Goal: Information Seeking & Learning: Learn about a topic

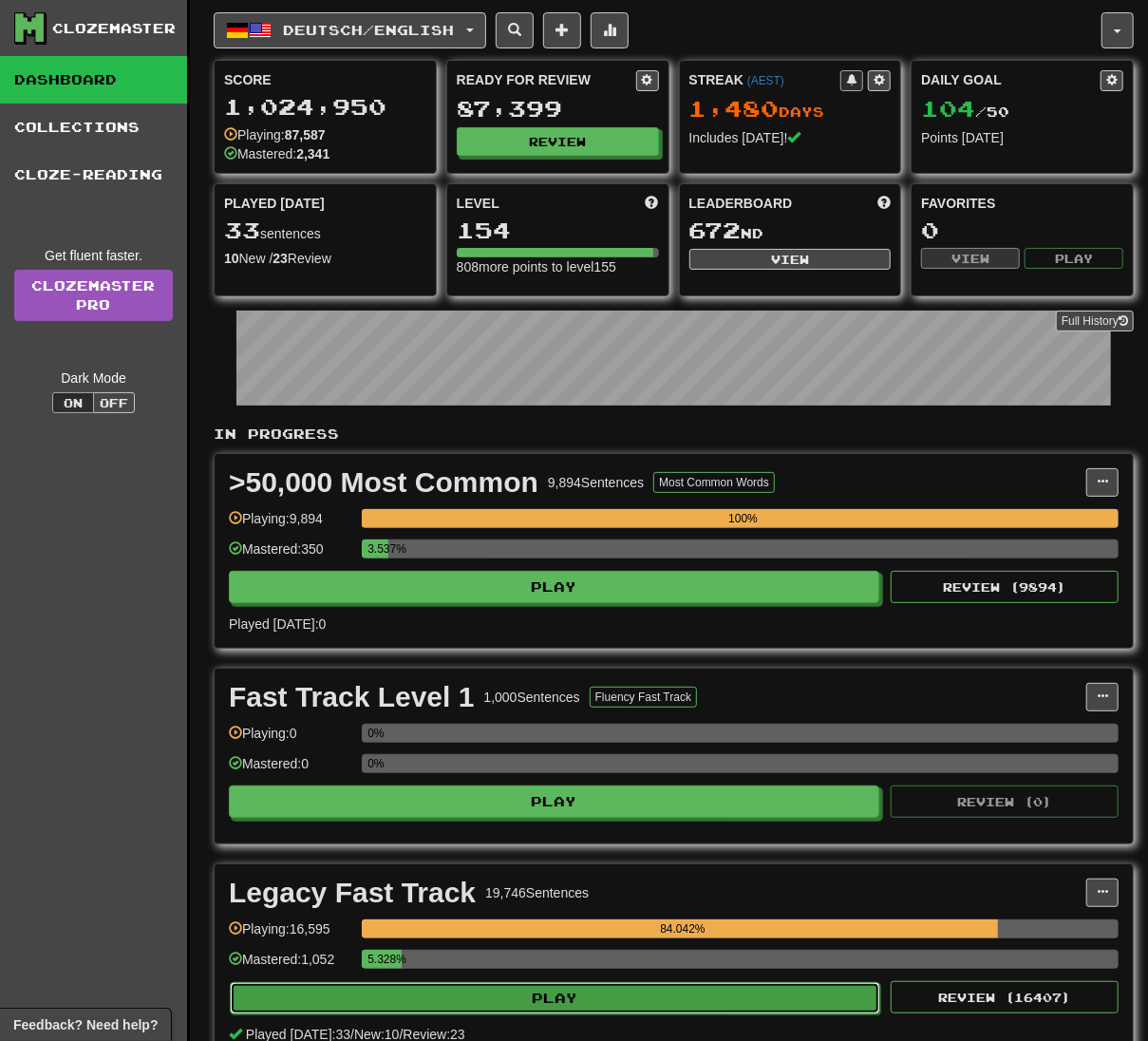
drag, startPoint x: 0, startPoint y: 0, endPoint x: 661, endPoint y: 1004, distance: 1202.1
click at [661, 1004] on button "Play" at bounding box center [555, 998] width 650 height 32
select select "**"
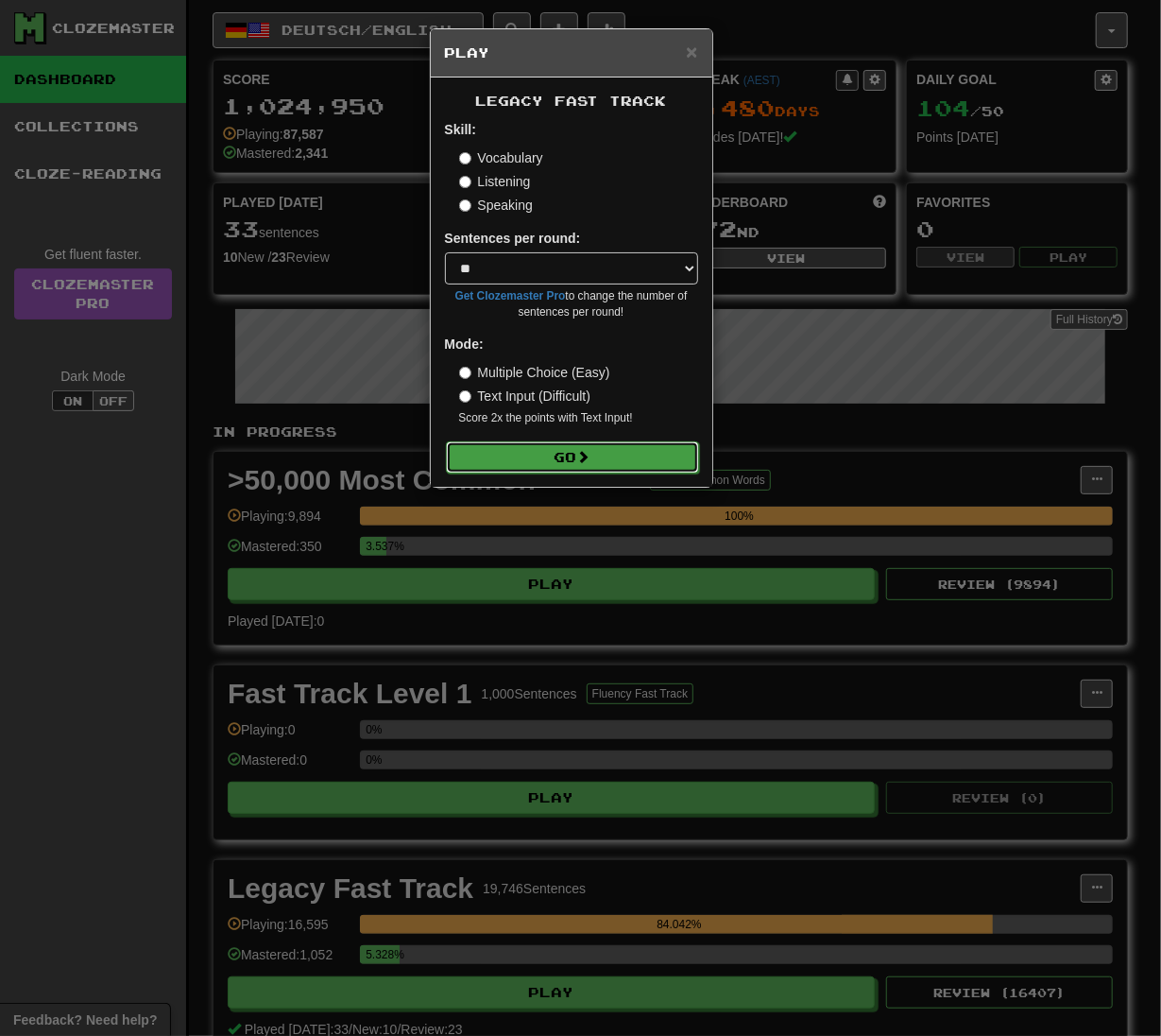
drag, startPoint x: 606, startPoint y: 444, endPoint x: 606, endPoint y: 466, distance: 22.0
click at [606, 444] on button "Go" at bounding box center [572, 457] width 253 height 32
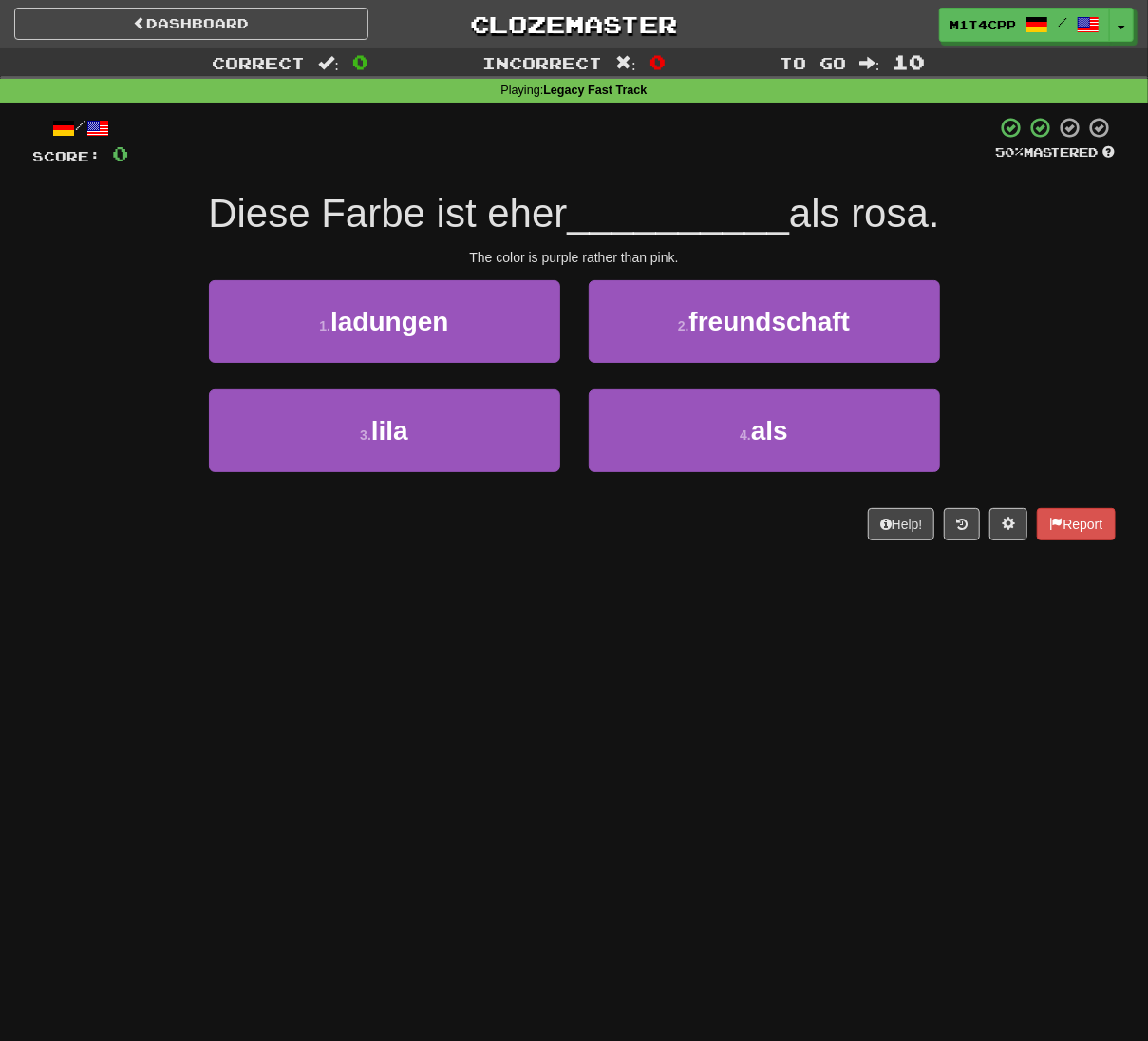
click at [746, 630] on div "Dashboard Clozemaster m1t4cpp / Toggle Dropdown Dashboard Leaderboard Activity …" at bounding box center [574, 520] width 1148 height 1041
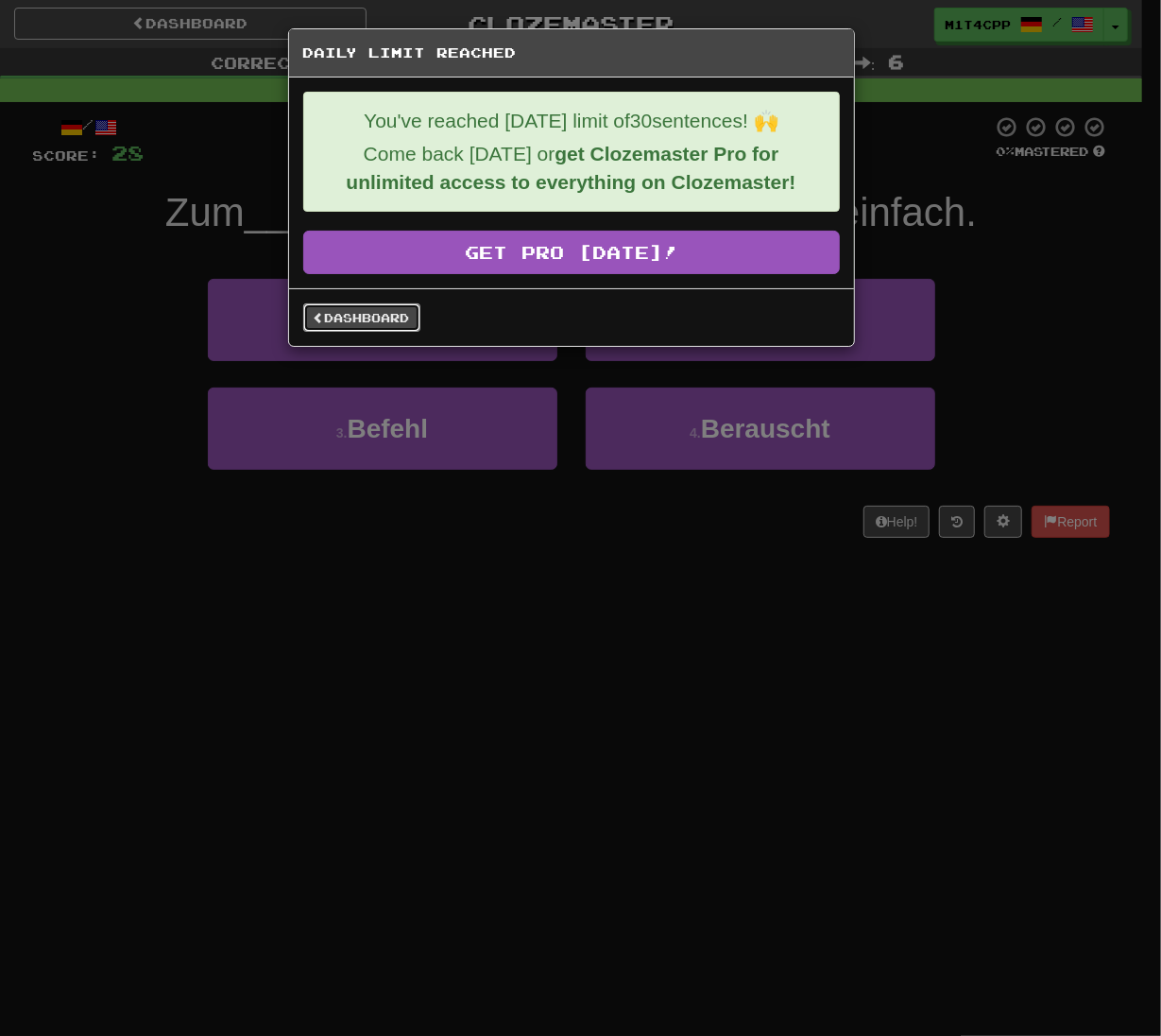
click at [337, 322] on link "Dashboard" at bounding box center [362, 316] width 117 height 28
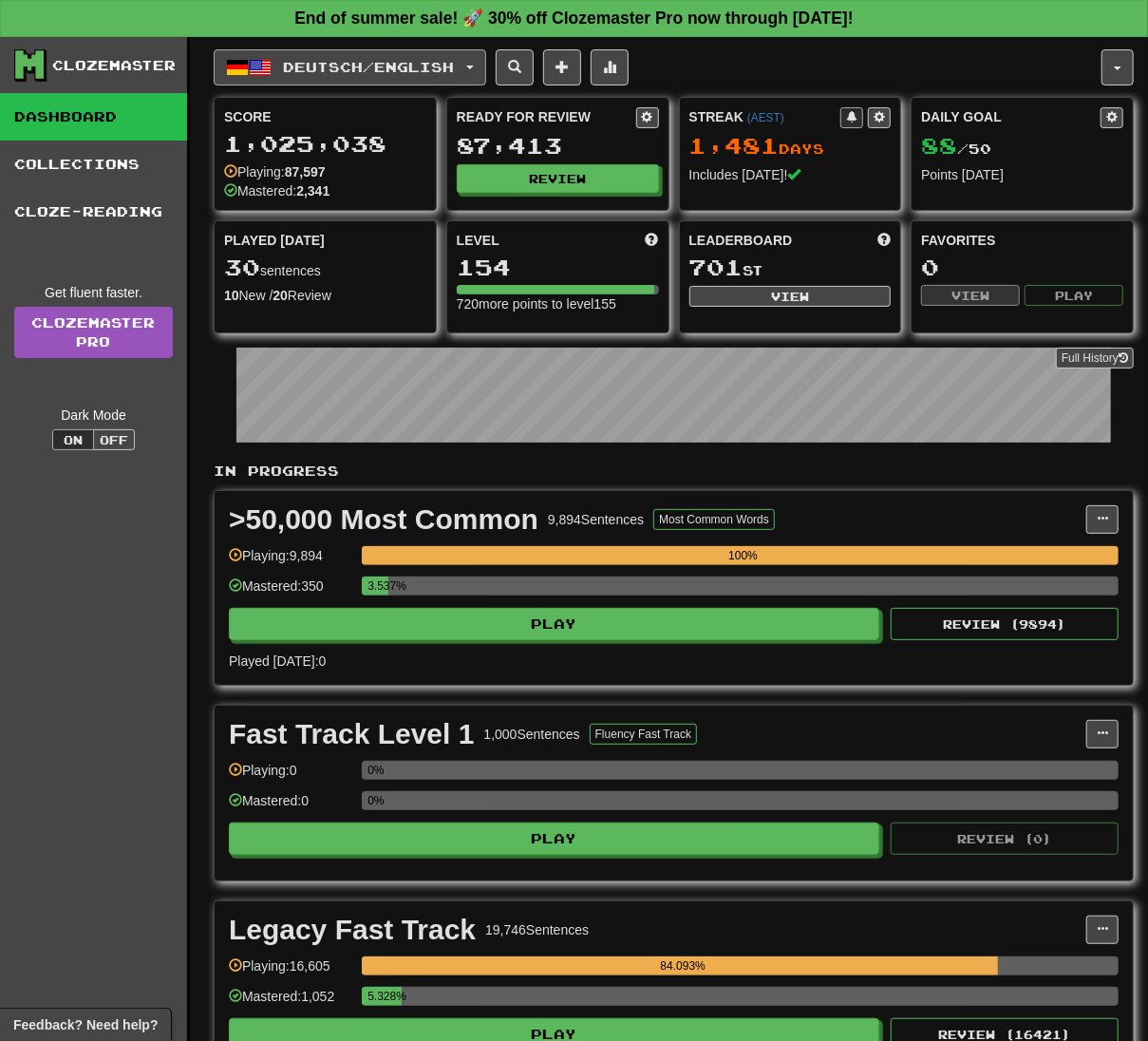
click at [429, 81] on button "Deutsch / English" at bounding box center [350, 67] width 273 height 36
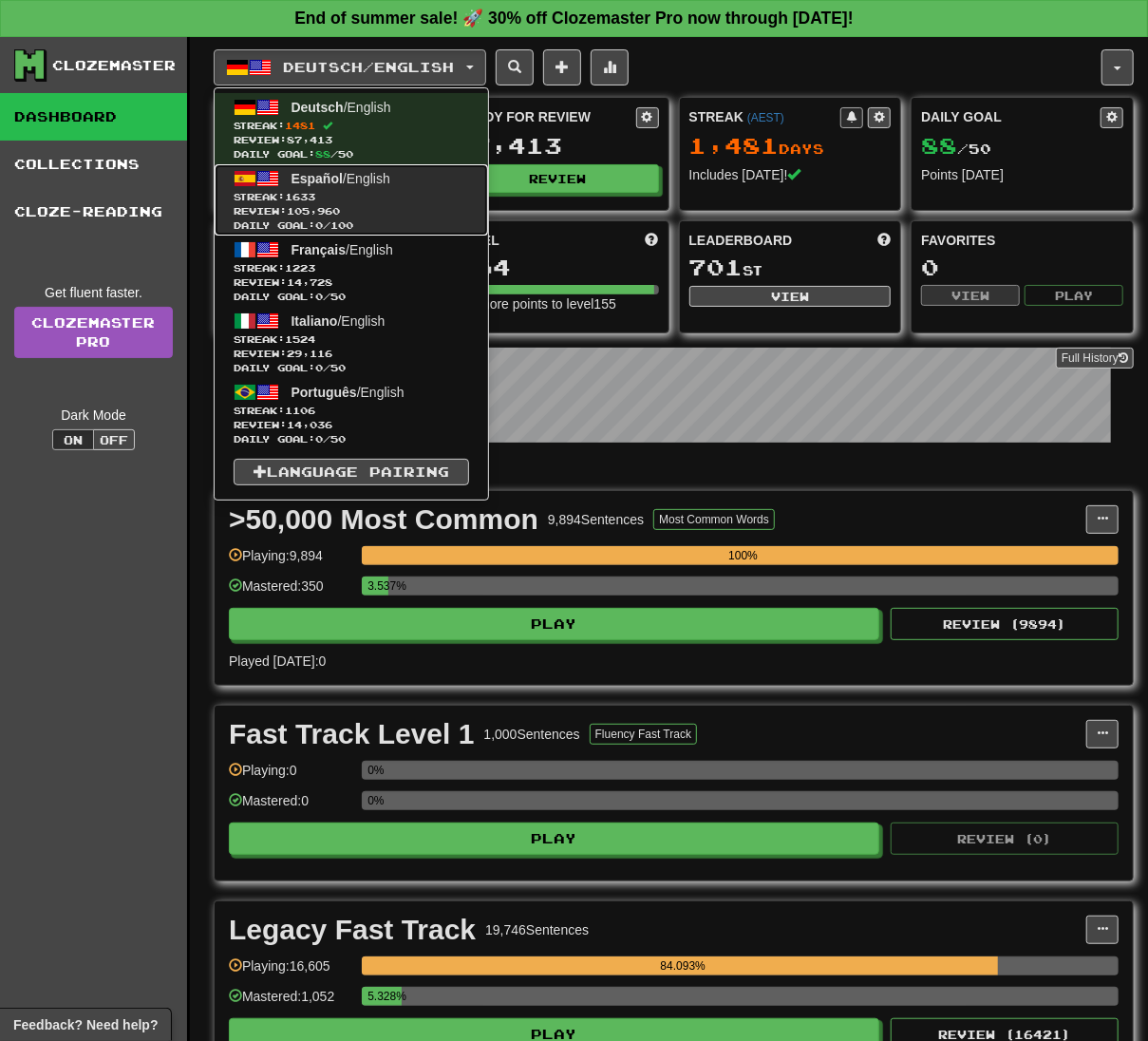
click at [389, 181] on span "Español / English" at bounding box center [341, 179] width 99 height 15
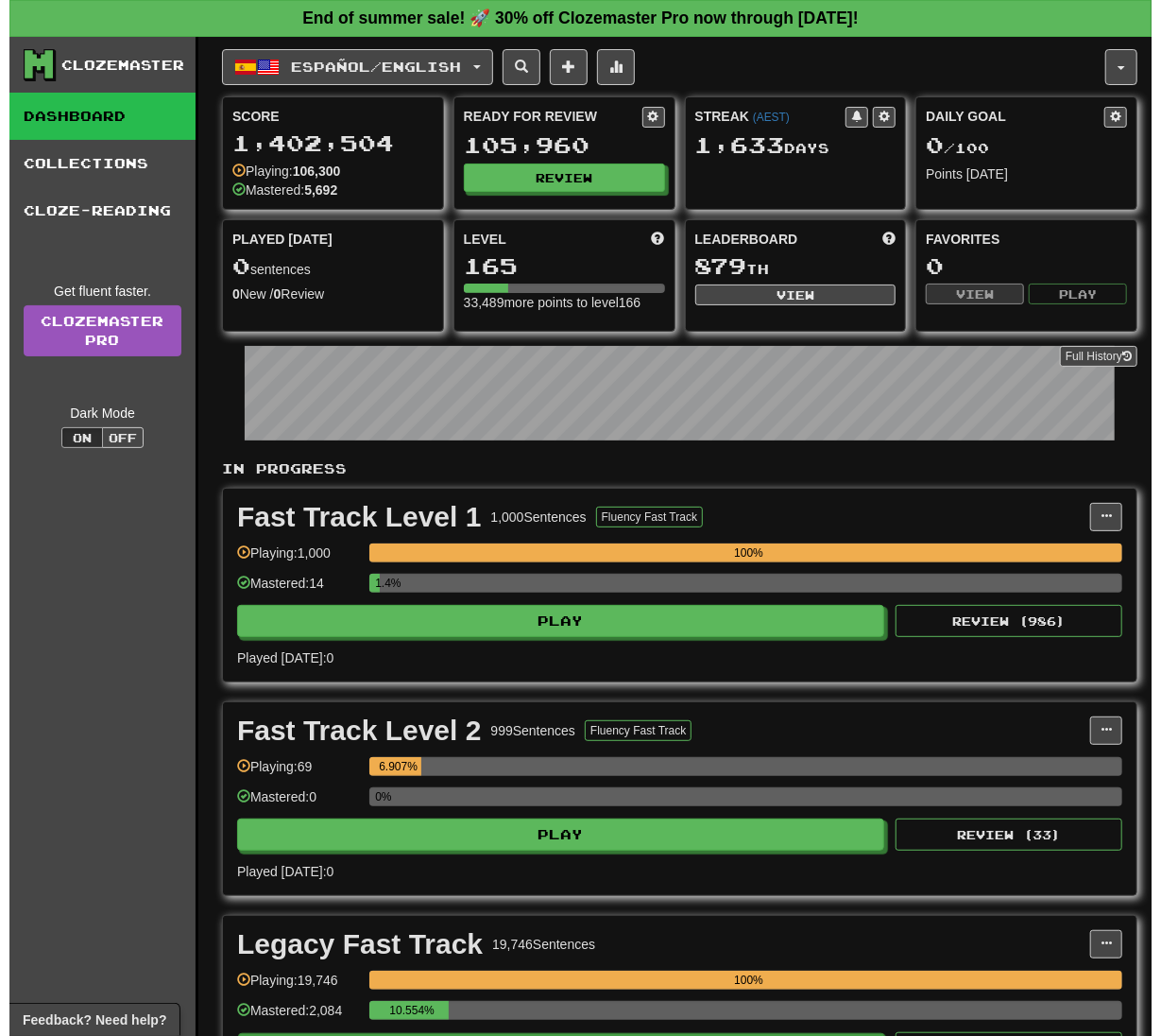
scroll to position [251, 0]
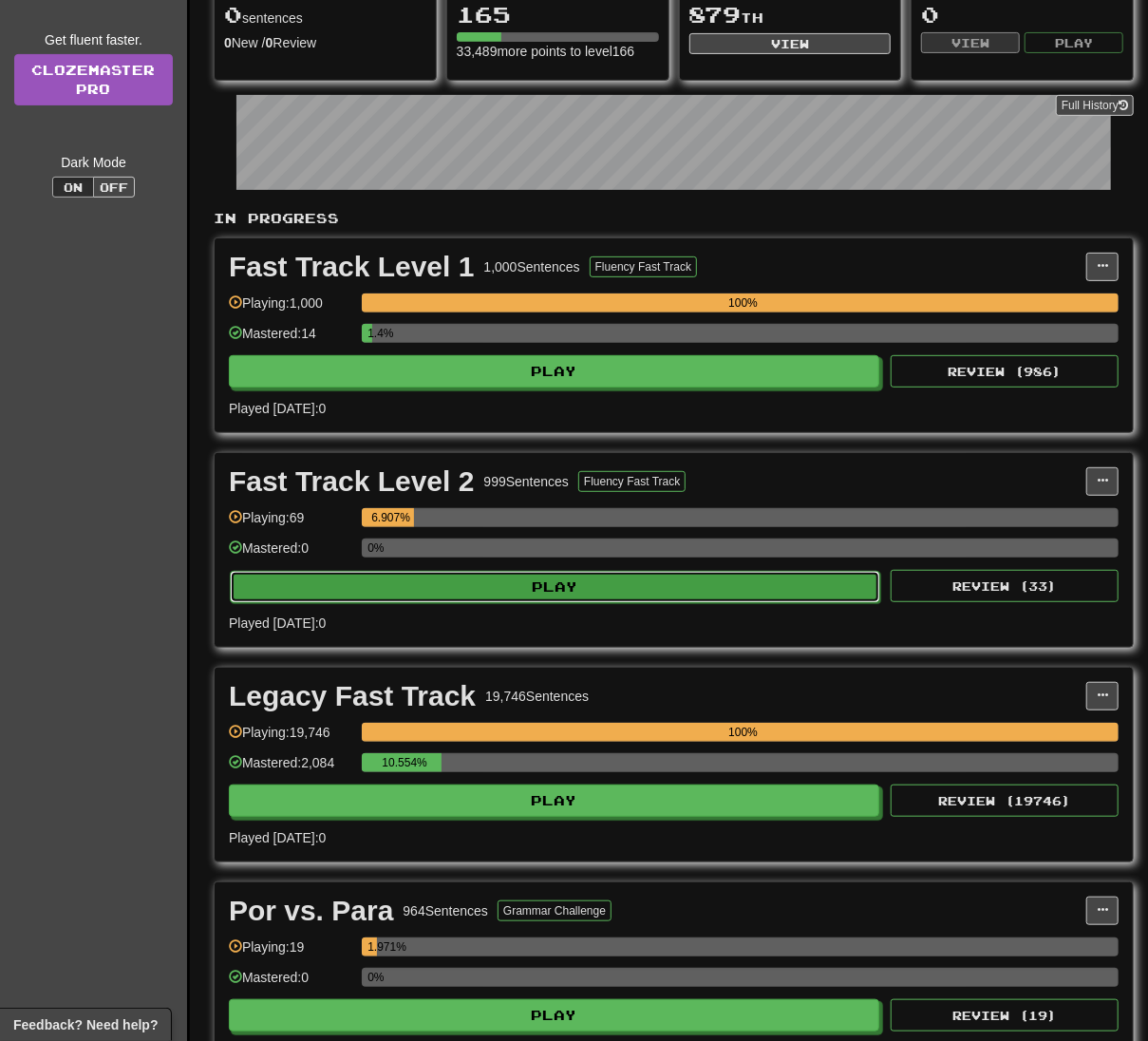
click at [706, 593] on button "Play" at bounding box center [555, 586] width 650 height 32
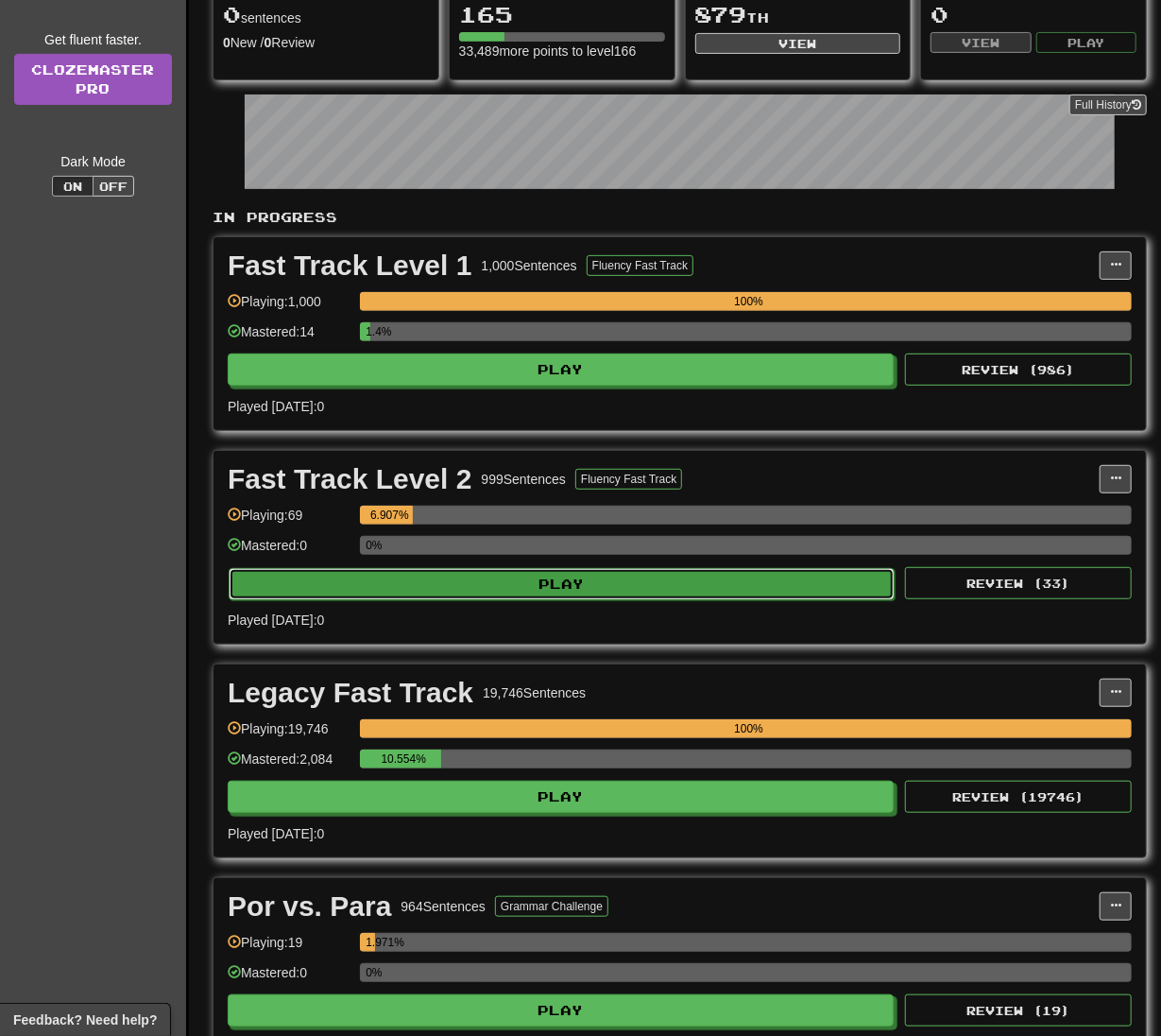
select select "**"
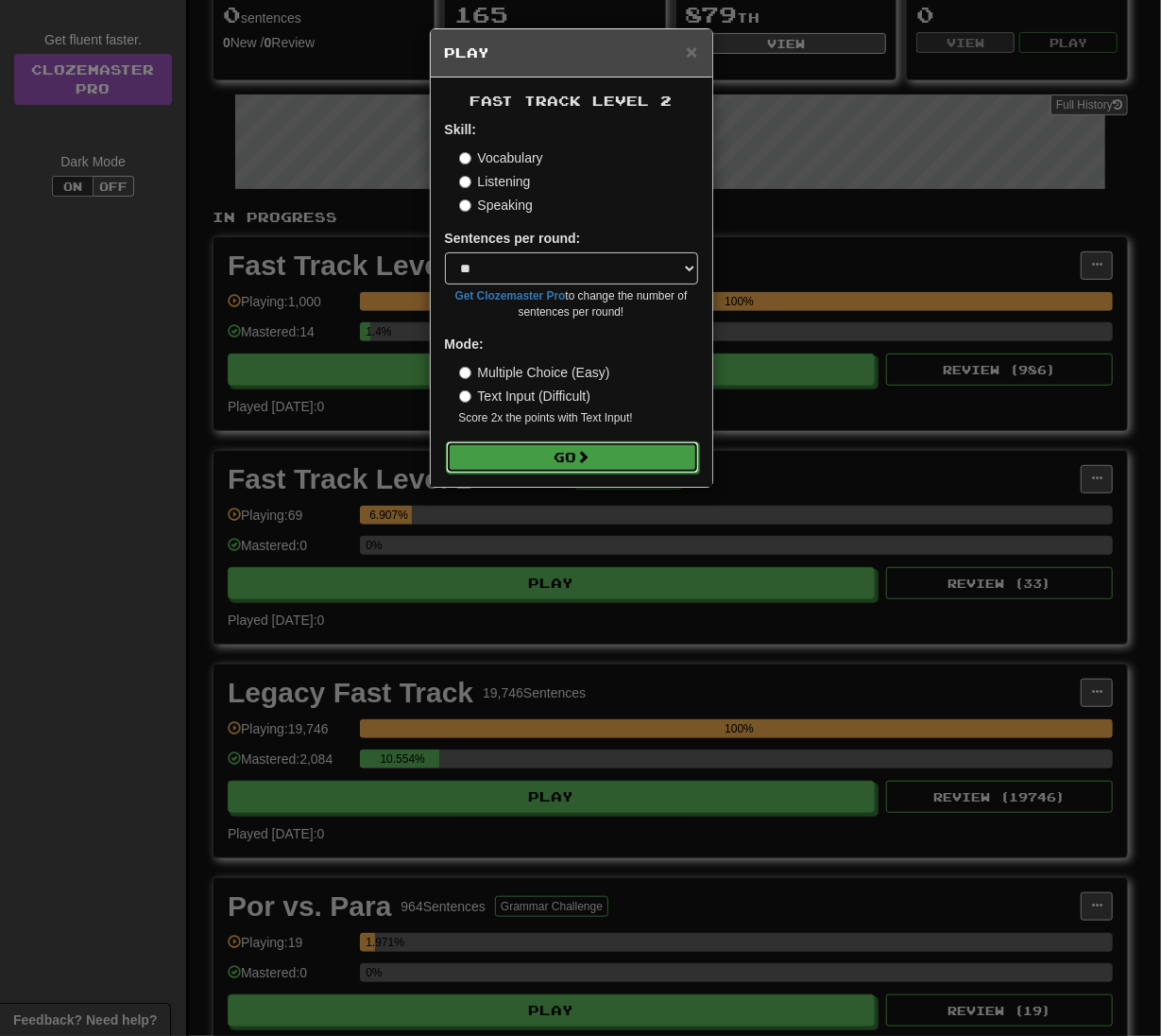
click at [624, 463] on button "Go" at bounding box center [572, 457] width 253 height 32
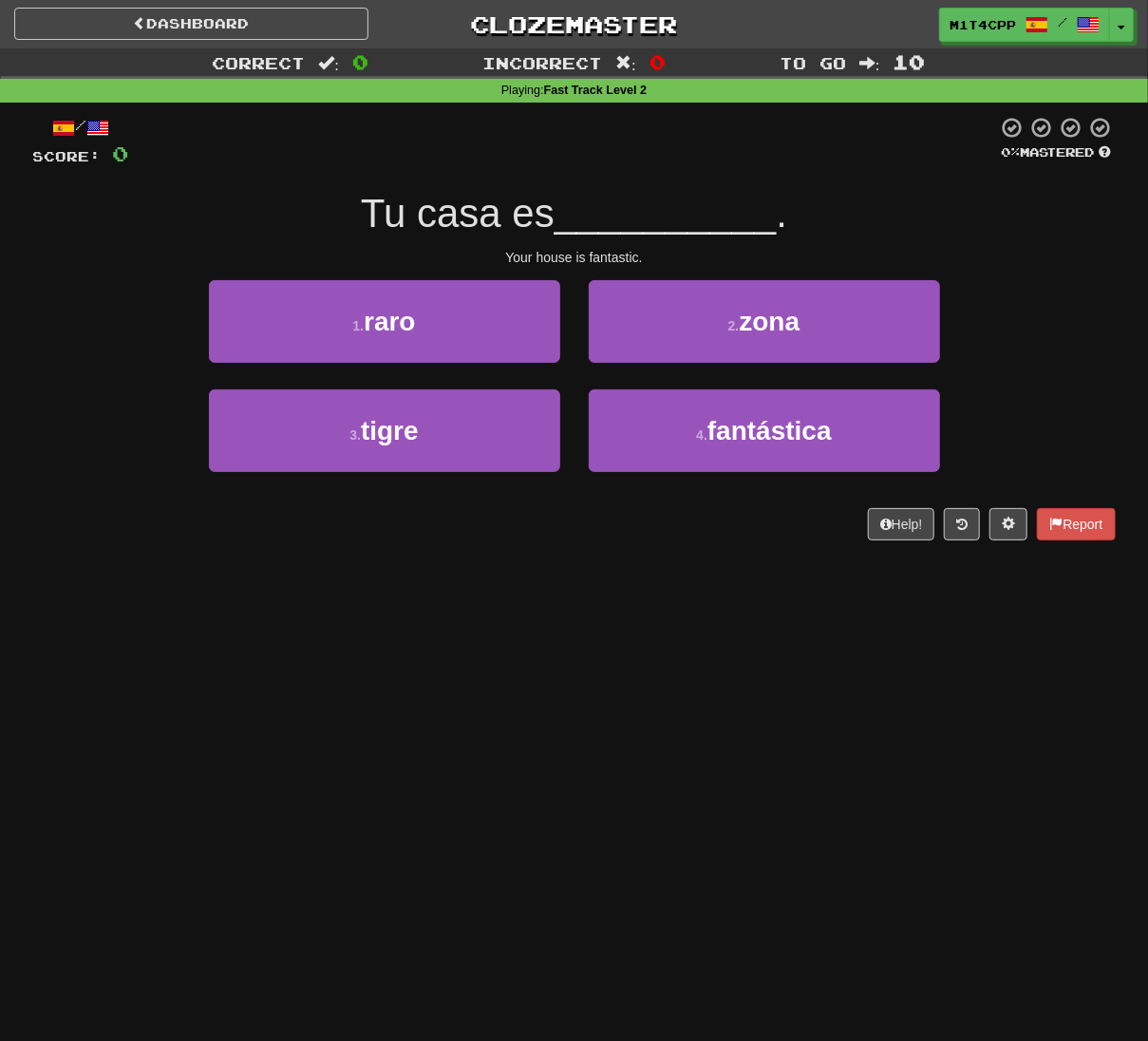
click at [619, 696] on div "Dashboard Clozemaster m1t4cpp / Toggle Dropdown Dashboard Leaderboard Activity …" at bounding box center [574, 520] width 1148 height 1041
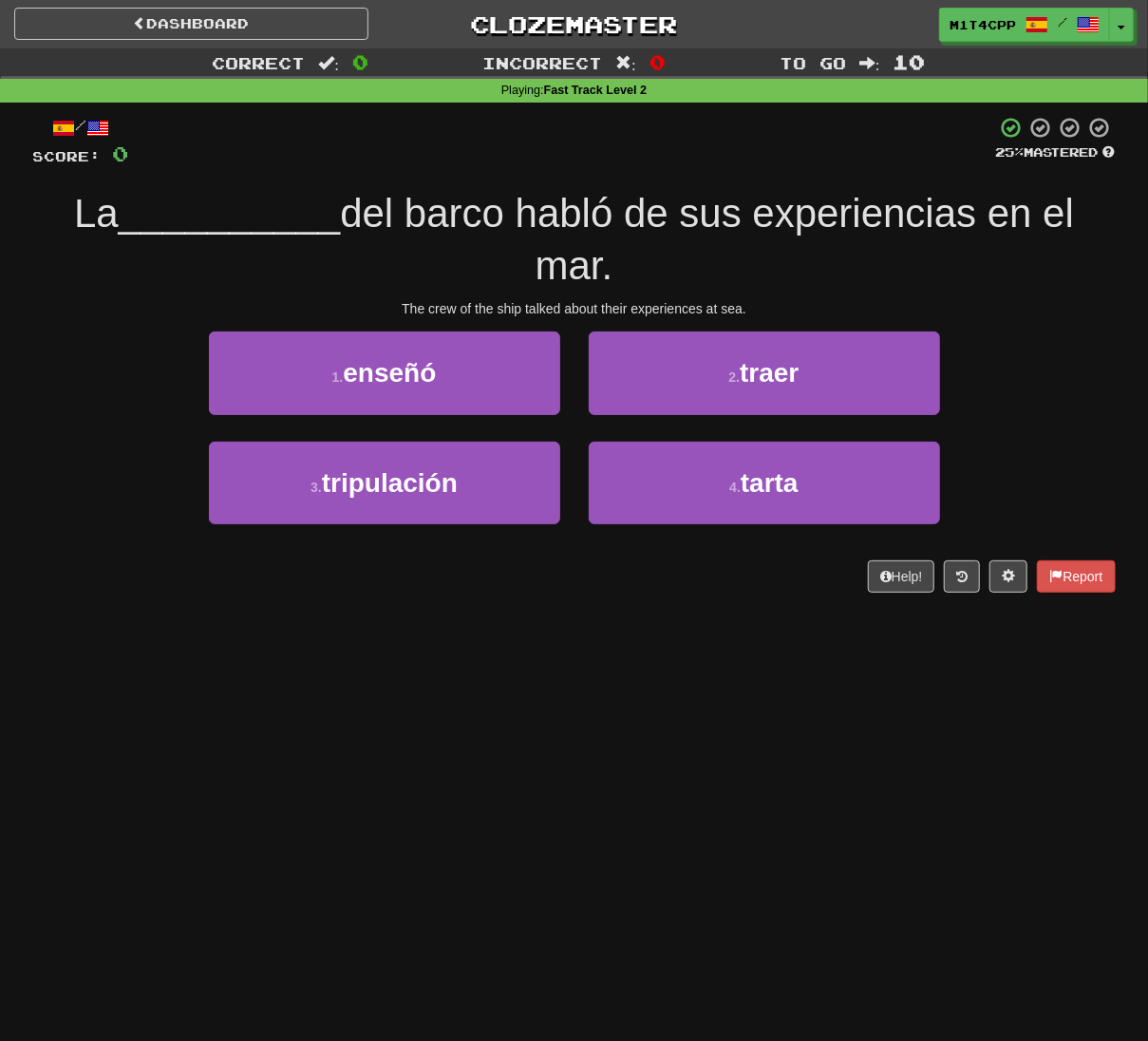
click at [464, 681] on div "Dashboard Clozemaster m1t4cpp / Toggle Dropdown Dashboard Leaderboard Activity …" at bounding box center [574, 520] width 1148 height 1041
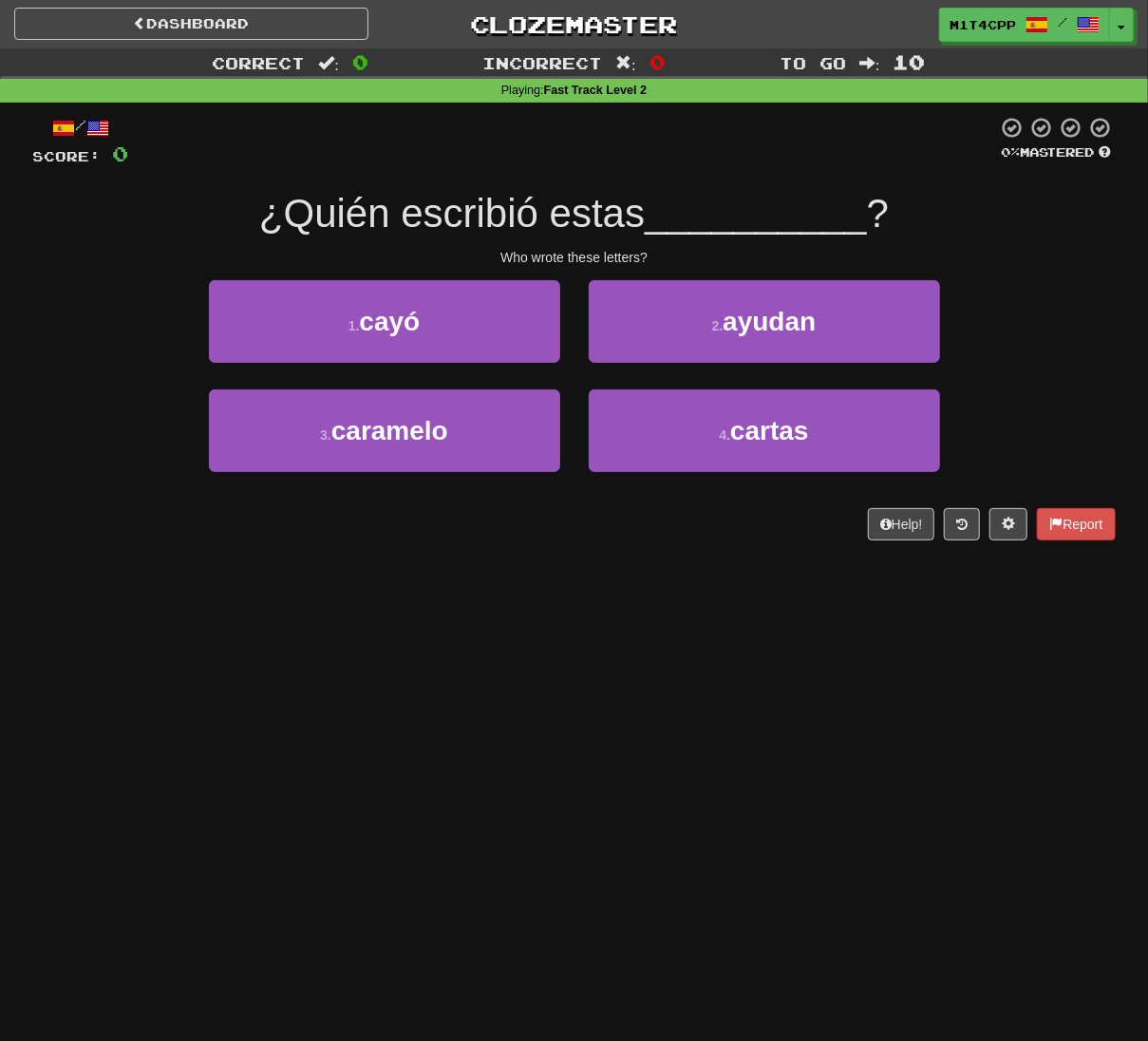
click at [442, 518] on div "Help! Report" at bounding box center [574, 524] width 1082 height 32
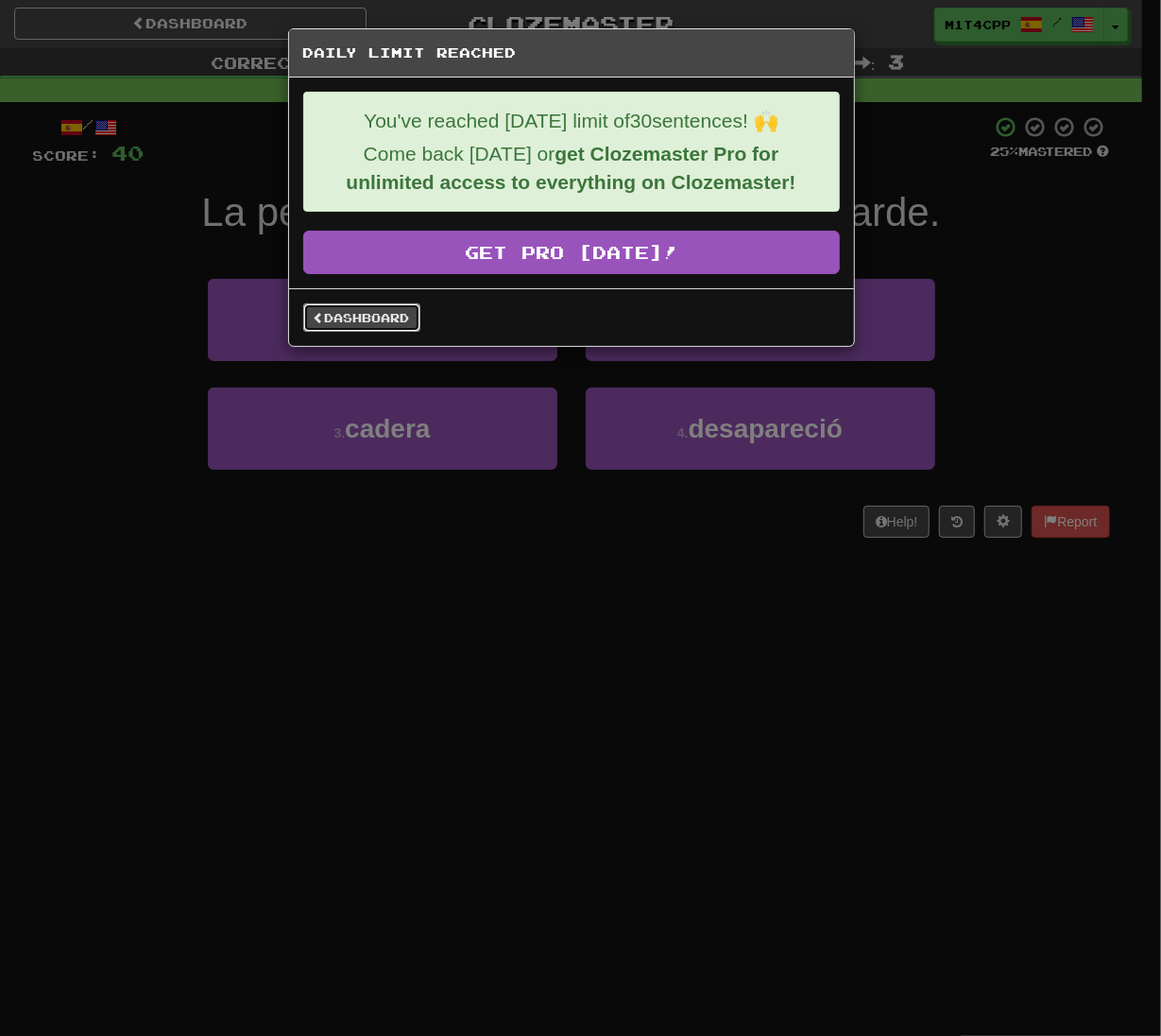
click at [360, 330] on link "Dashboard" at bounding box center [362, 316] width 117 height 28
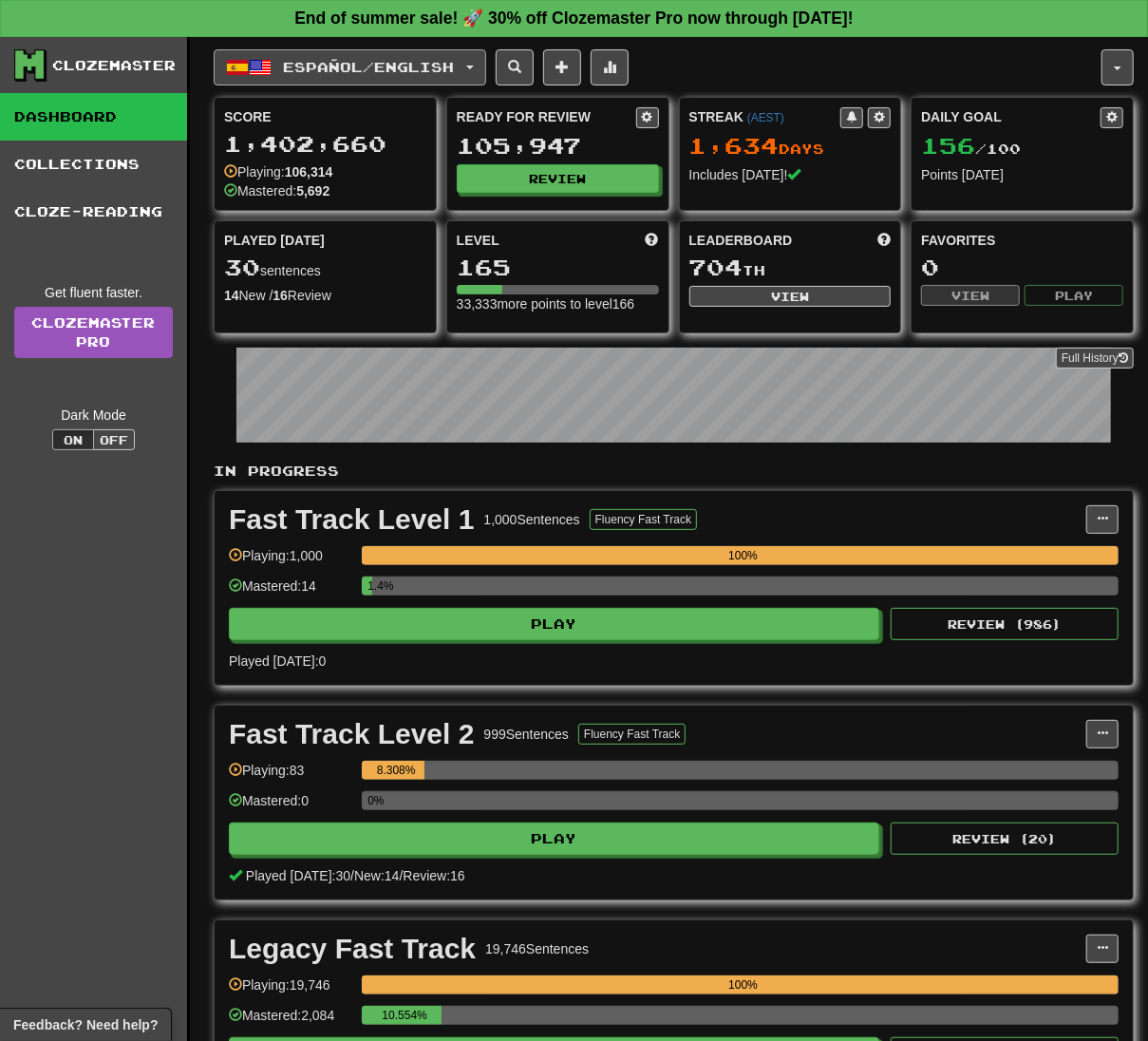
click at [389, 51] on button "Español / English" at bounding box center [350, 67] width 273 height 36
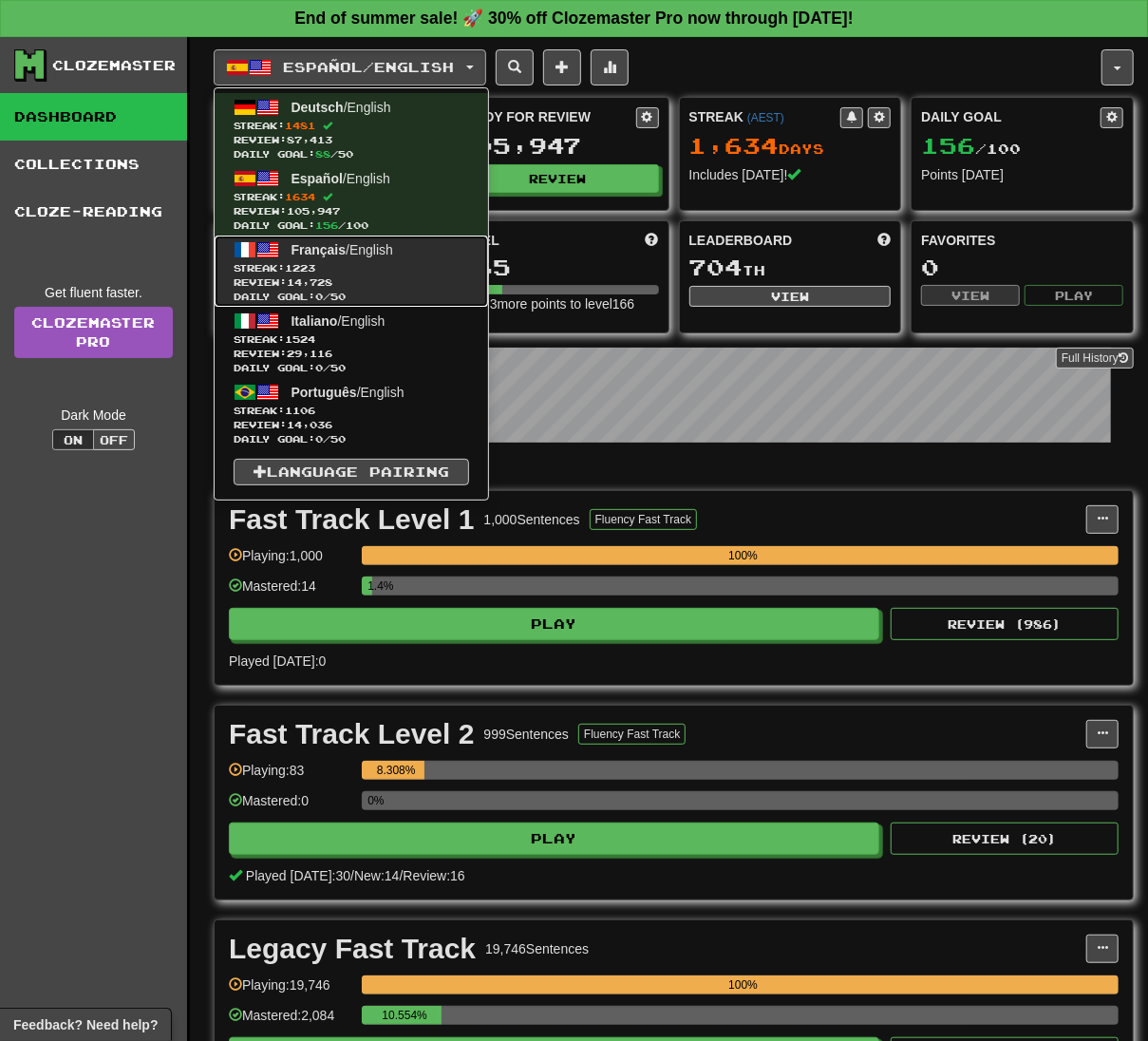
click at [384, 245] on span "Français / English" at bounding box center [342, 250] width 101 height 15
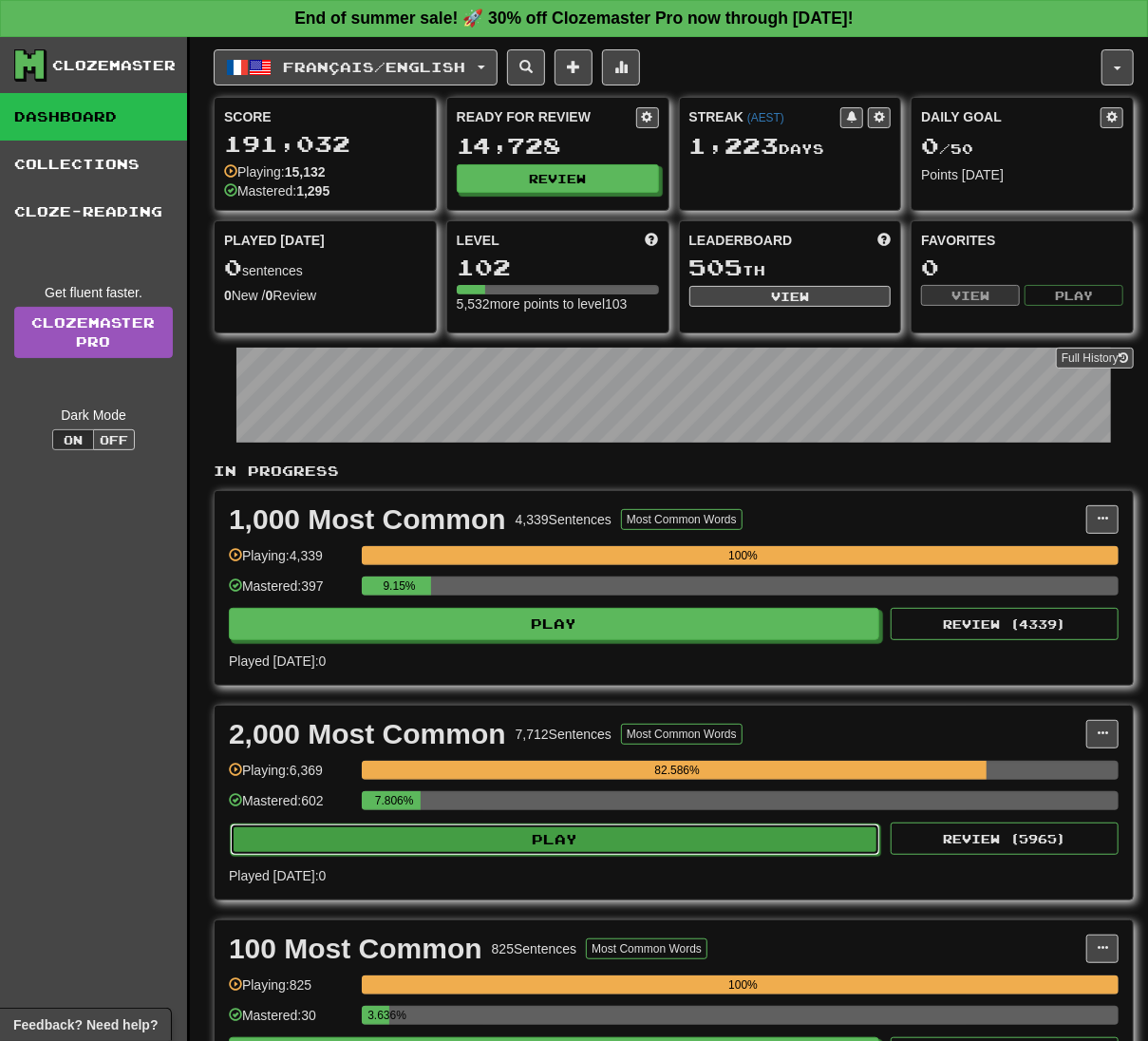
click at [614, 848] on button "Play" at bounding box center [555, 839] width 650 height 32
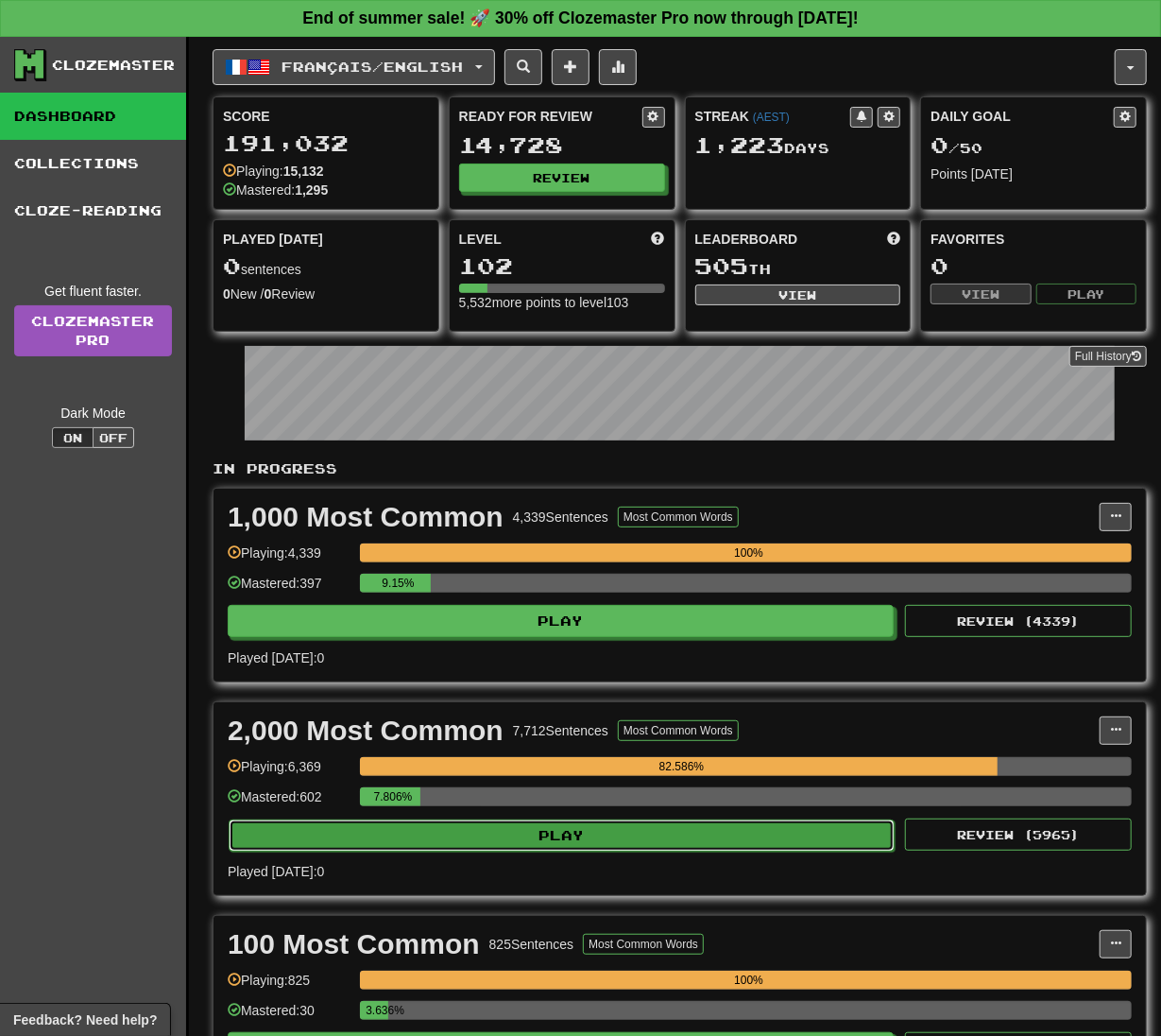
select select "**"
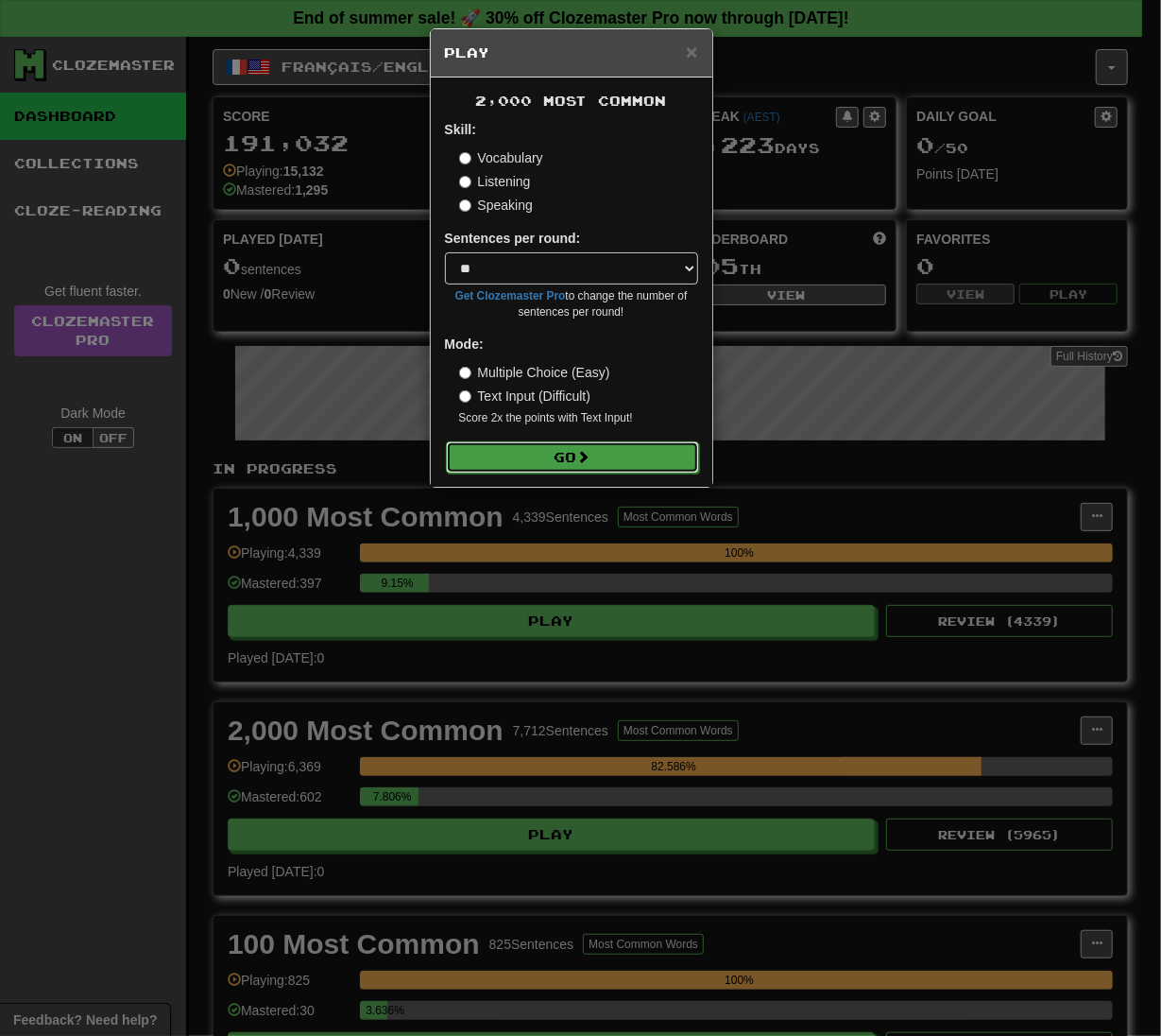
click at [617, 463] on button "Go" at bounding box center [572, 457] width 253 height 32
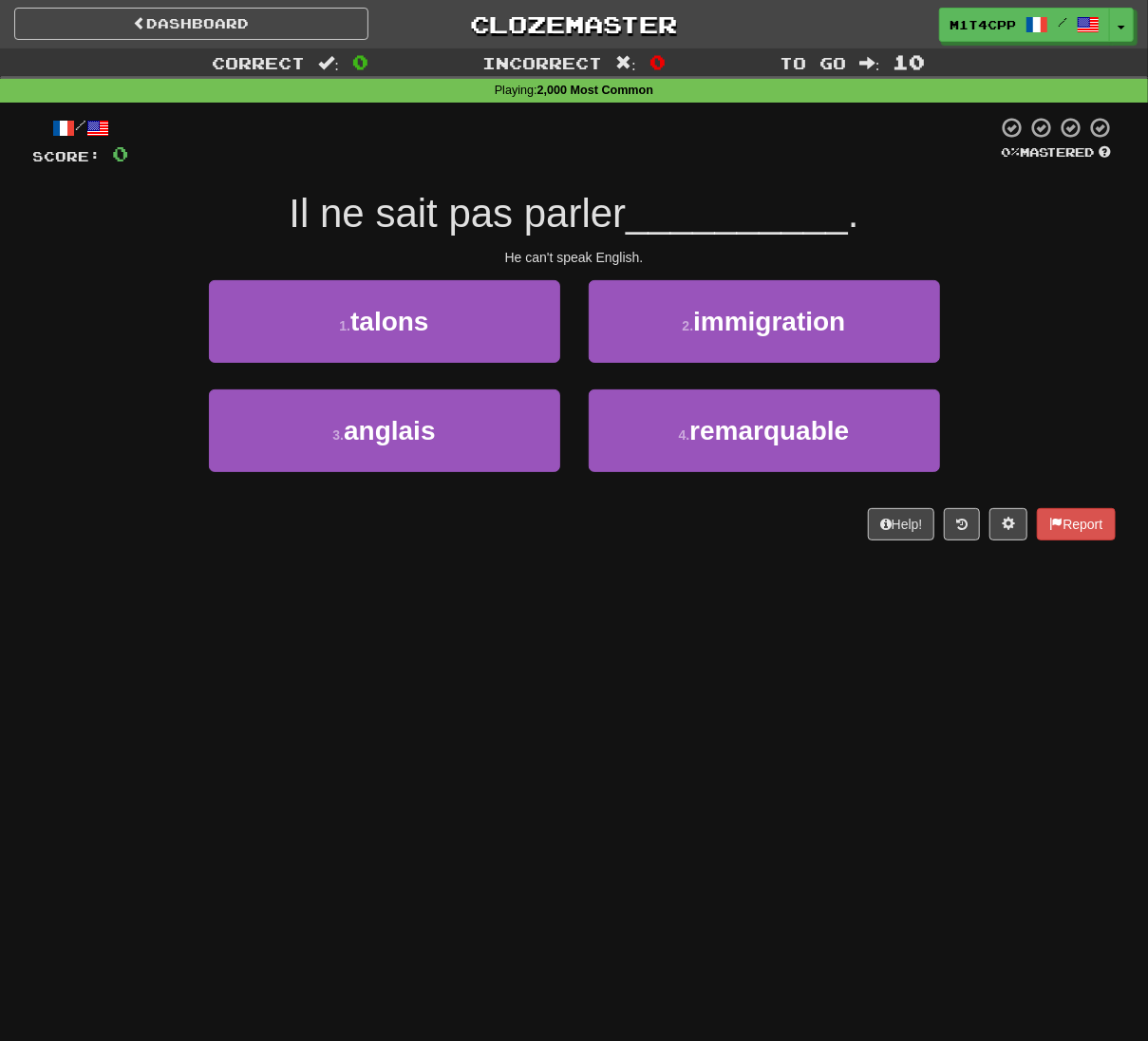
click at [553, 678] on div "Dashboard Clozemaster m1t4cpp / Toggle Dropdown Dashboard Leaderboard Activity …" at bounding box center [574, 520] width 1148 height 1041
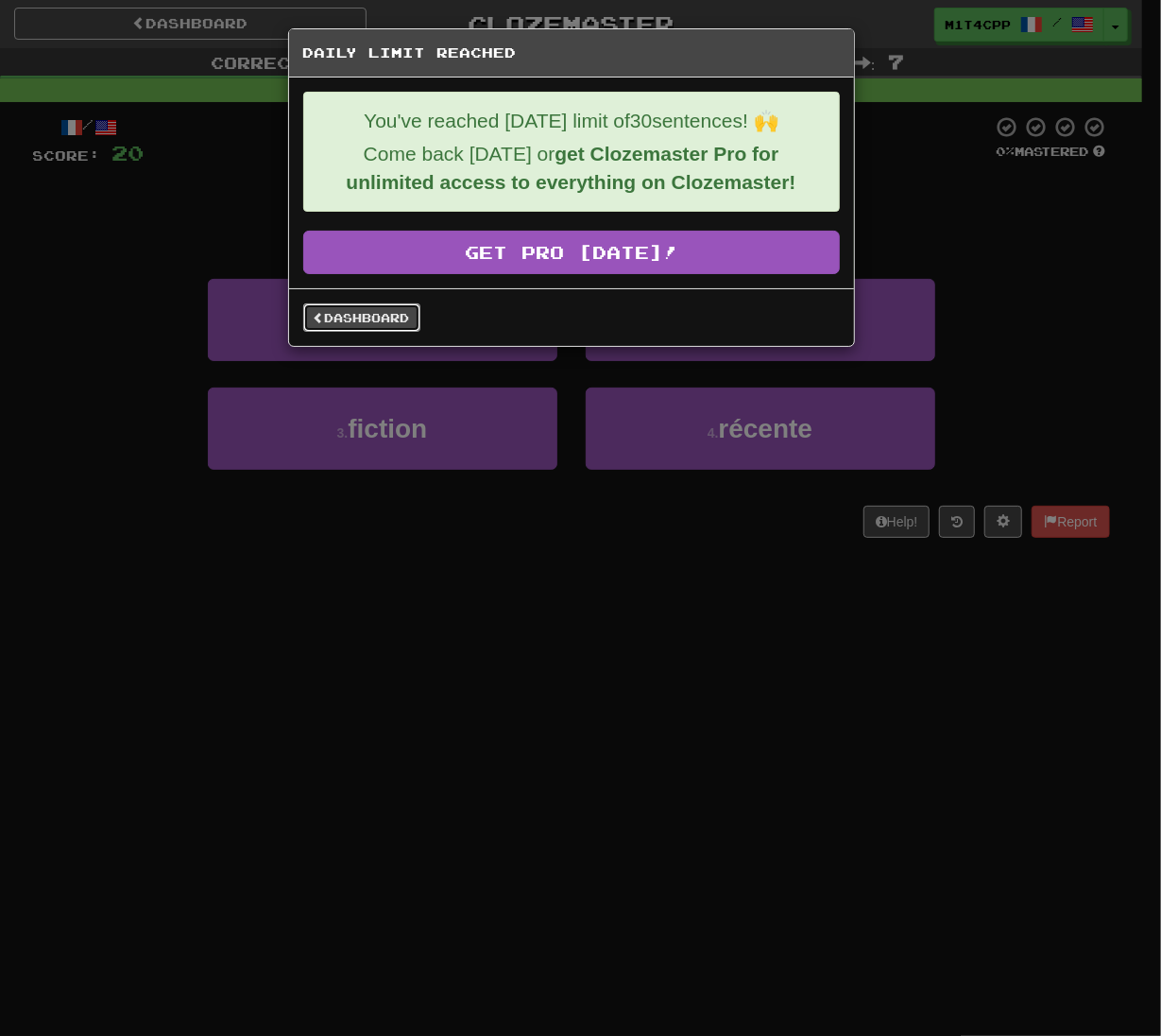
click at [318, 315] on span at bounding box center [319, 317] width 12 height 12
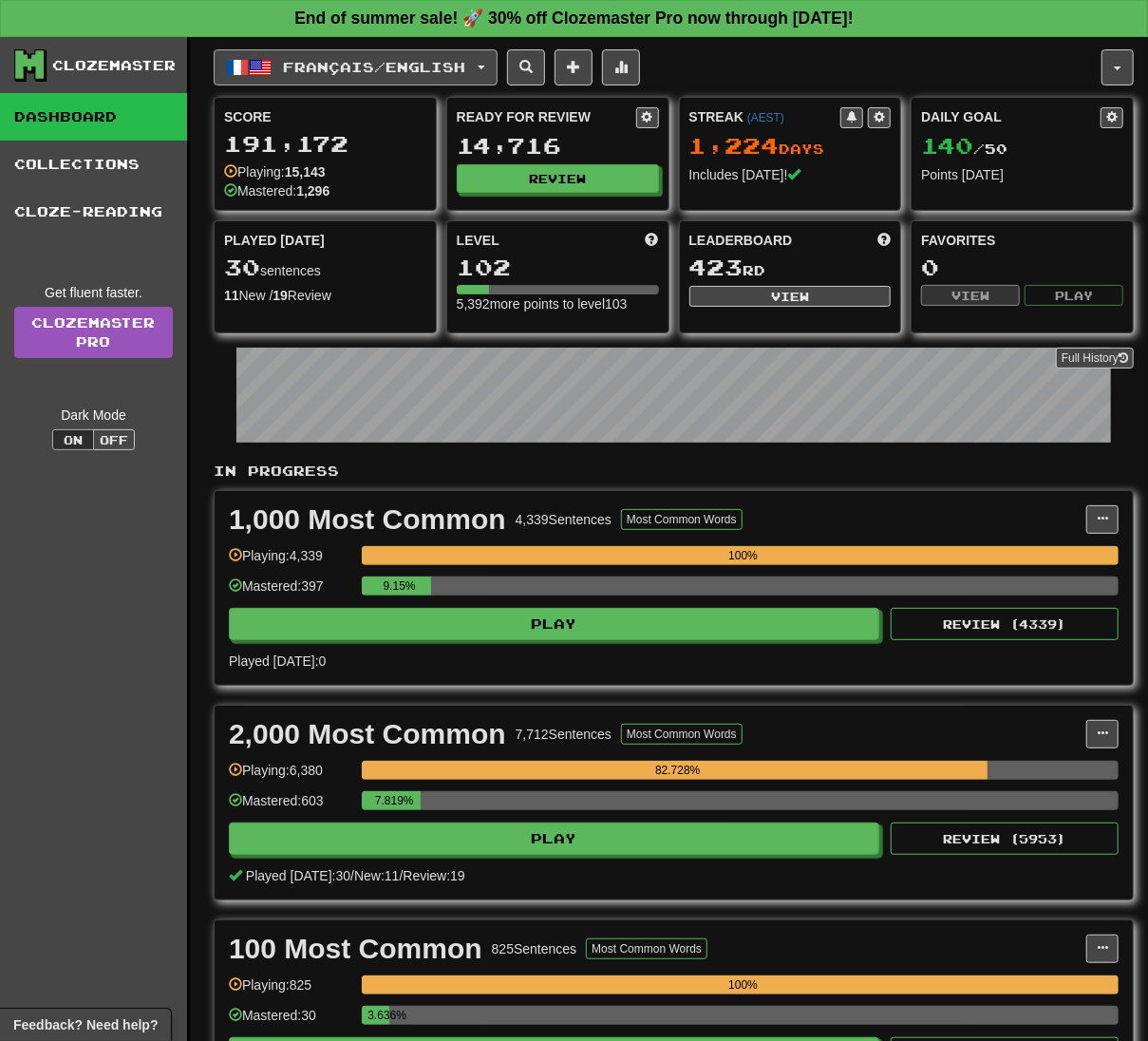
click at [376, 70] on span "Français / English" at bounding box center [375, 67] width 183 height 16
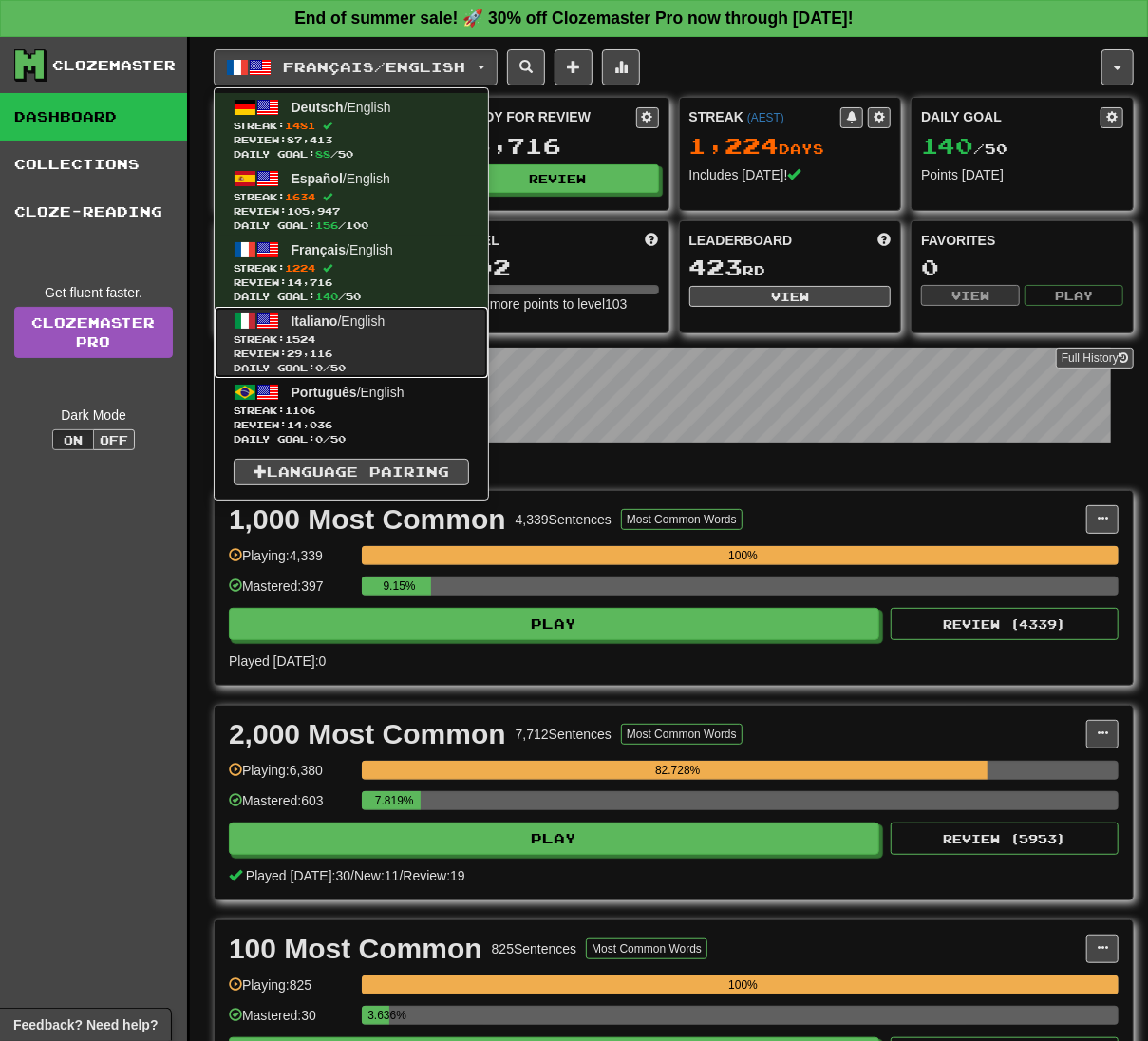
click at [418, 335] on span "Streak: 1524" at bounding box center [352, 339] width 236 height 14
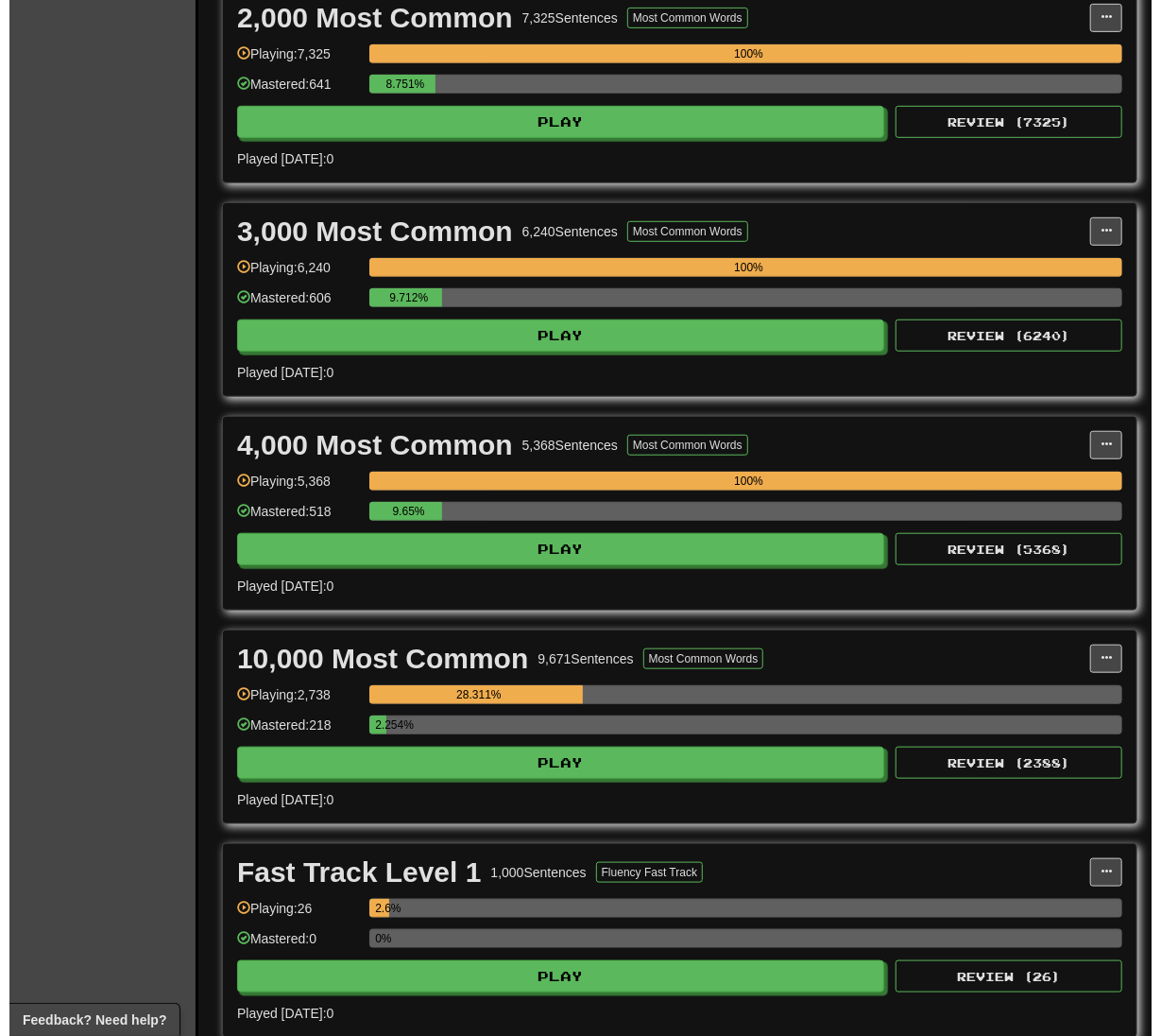
scroll to position [504, 0]
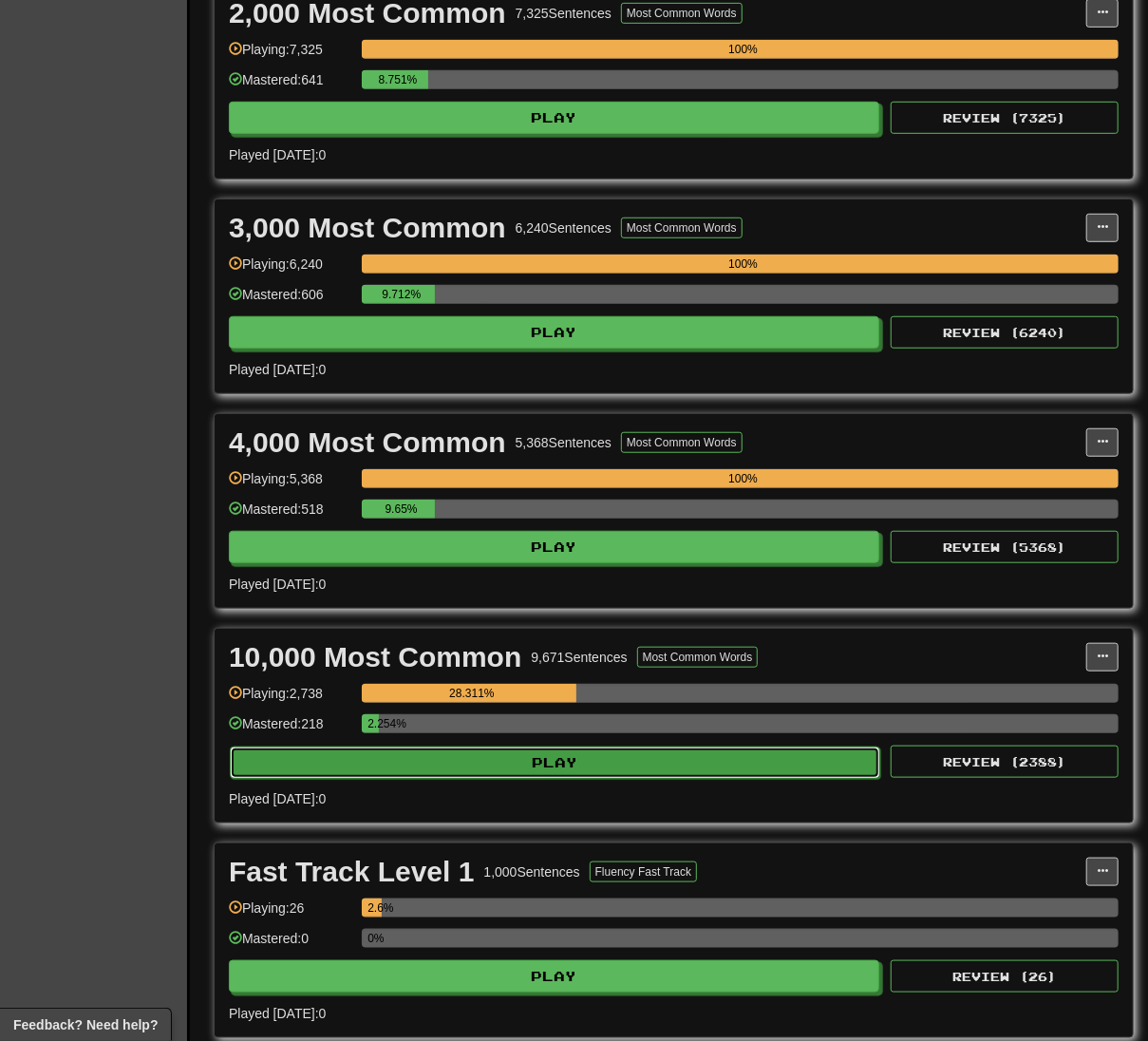
click at [620, 773] on button "Play" at bounding box center [555, 762] width 650 height 32
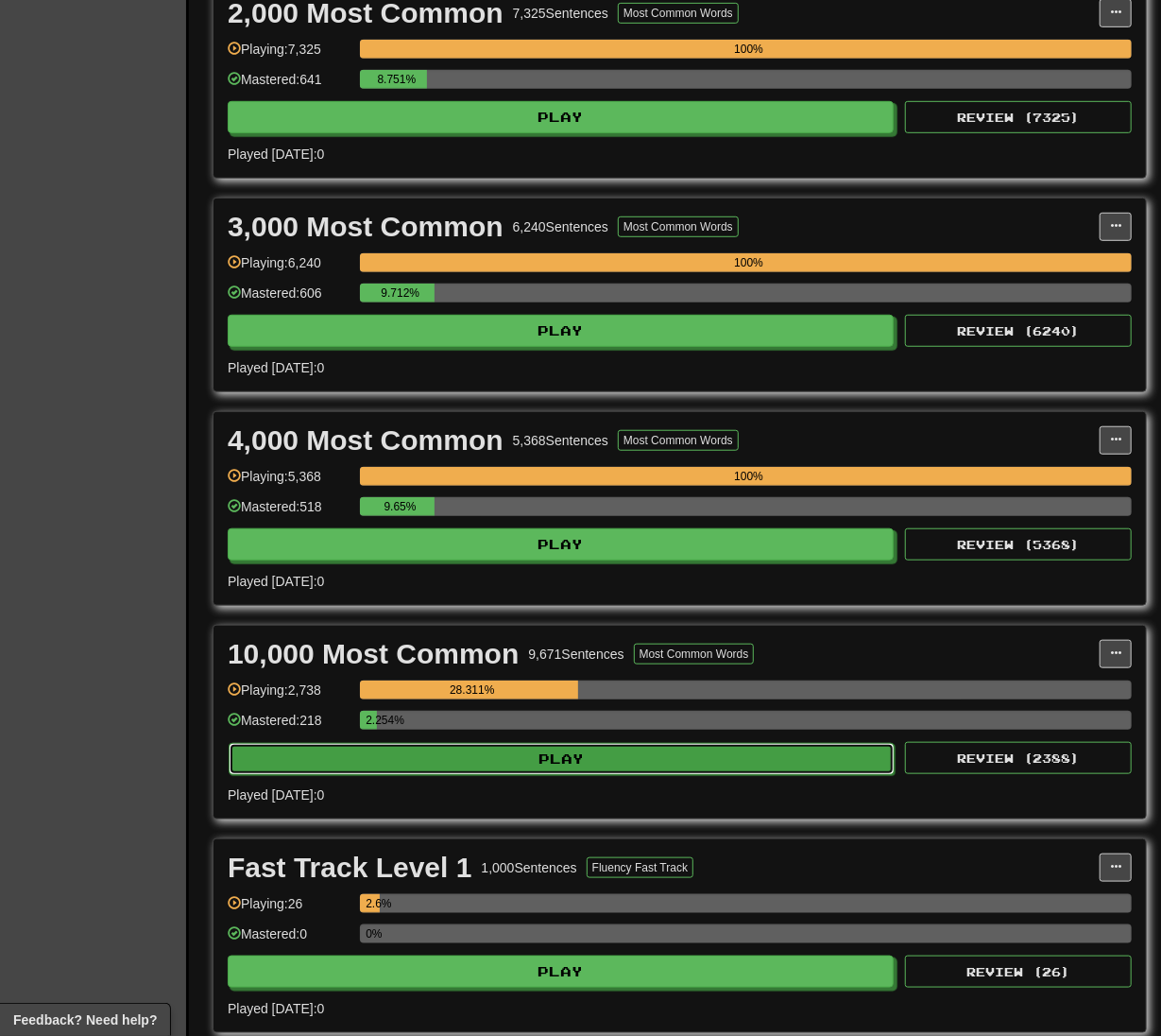
select select "**"
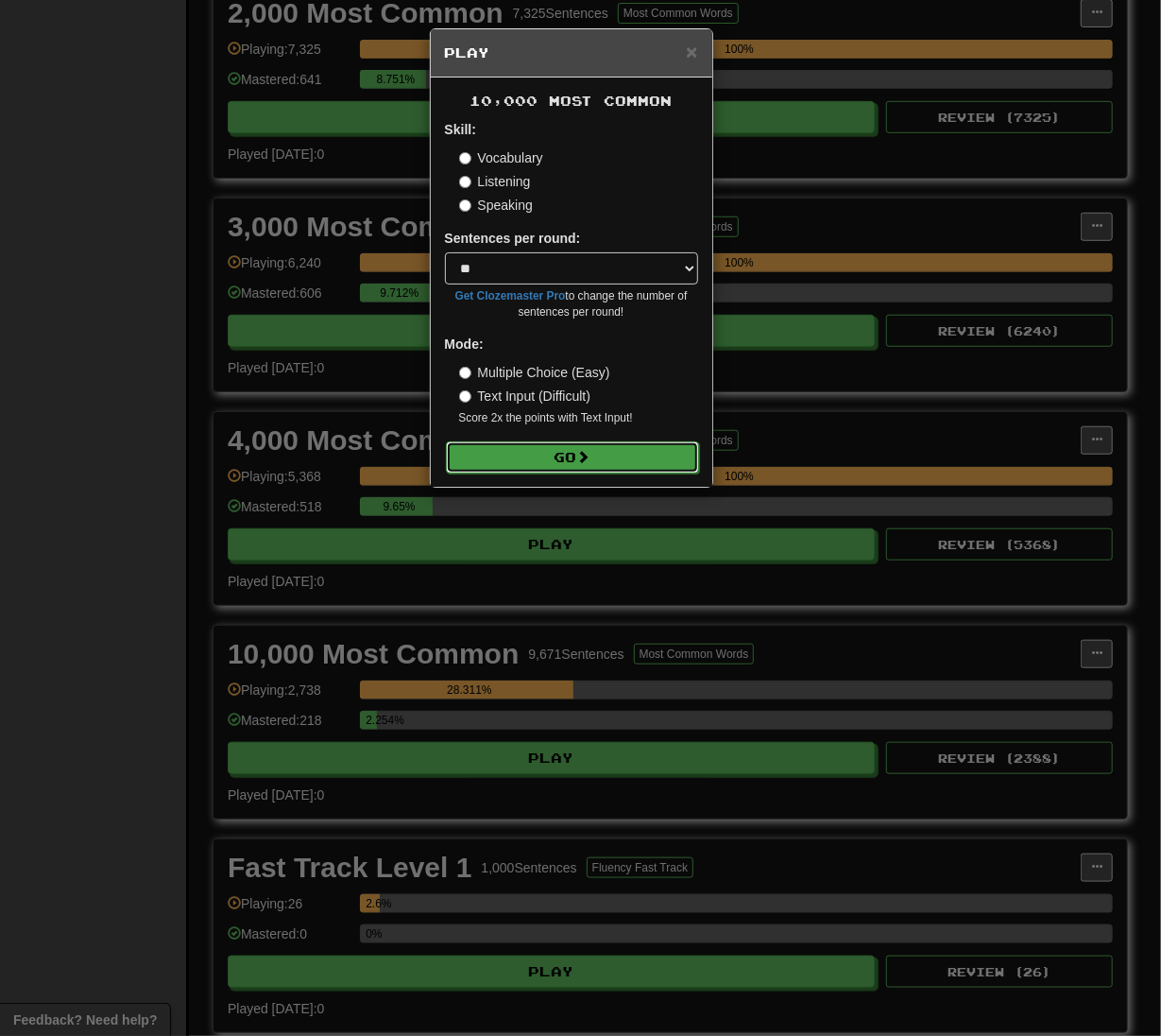
click at [537, 454] on button "Go" at bounding box center [572, 457] width 253 height 32
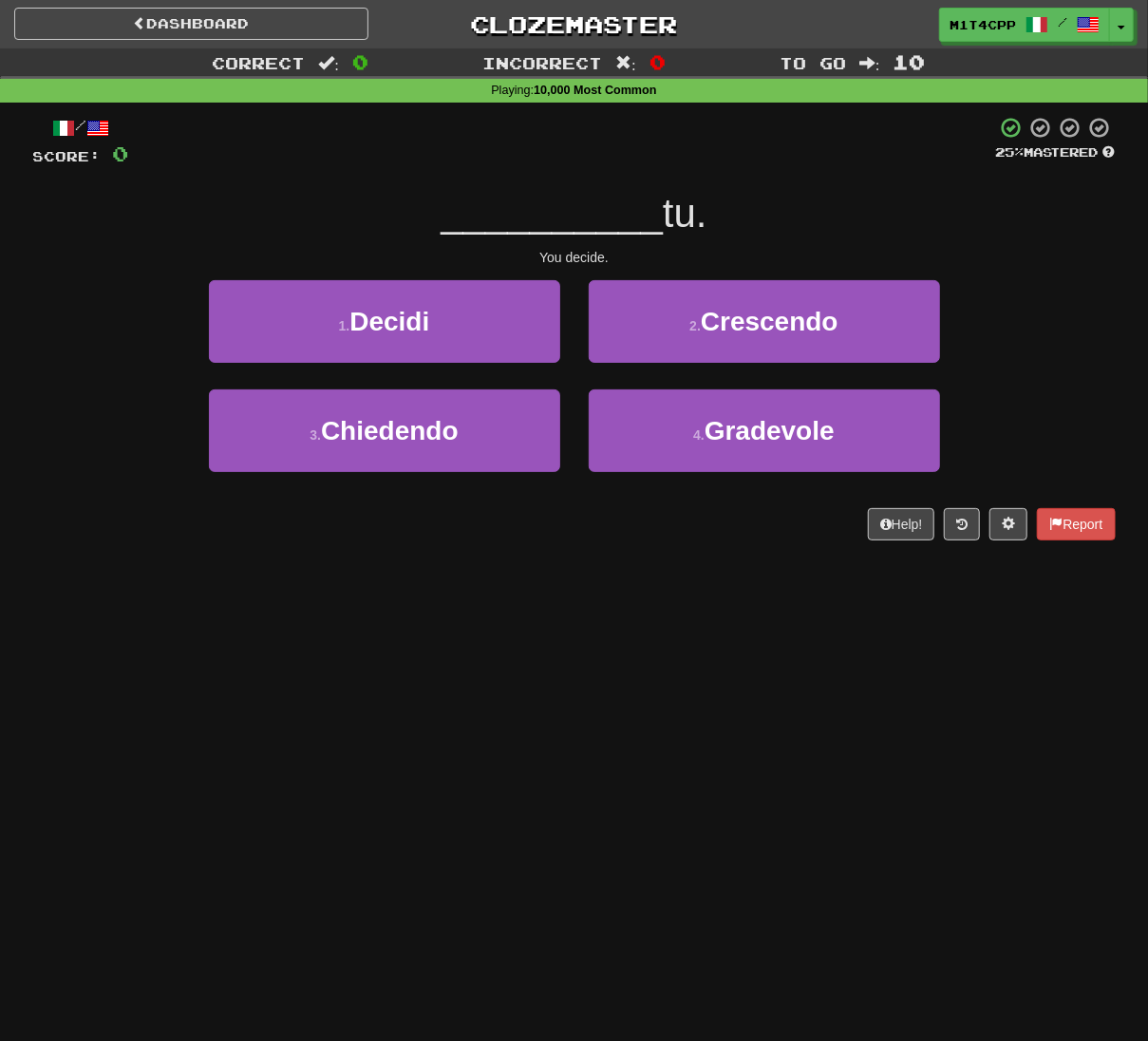
click at [569, 598] on div "Dashboard Clozemaster m1t4cpp / Toggle Dropdown Dashboard Leaderboard Activity …" at bounding box center [574, 520] width 1148 height 1041
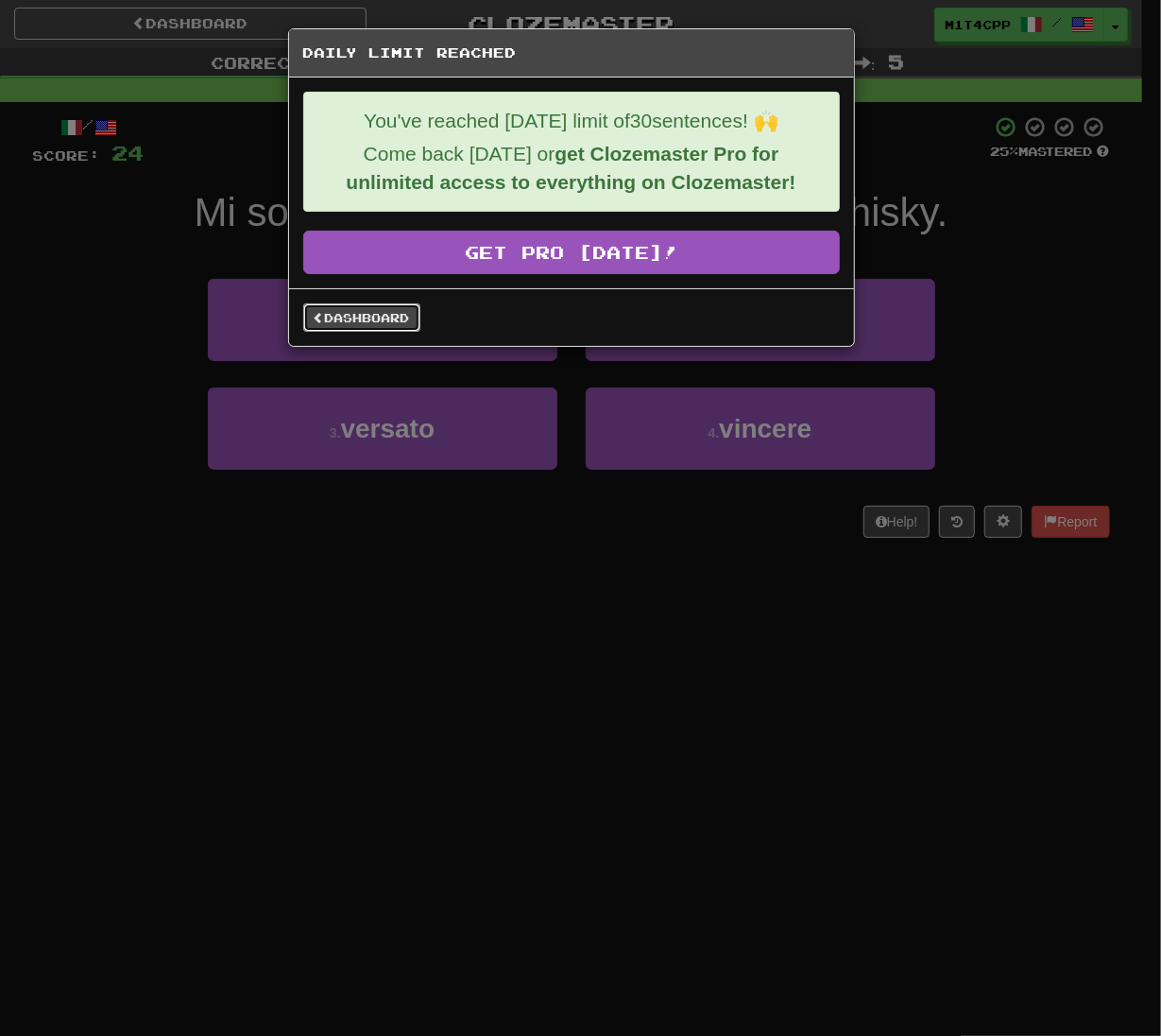
click at [345, 327] on link "Dashboard" at bounding box center [362, 316] width 117 height 28
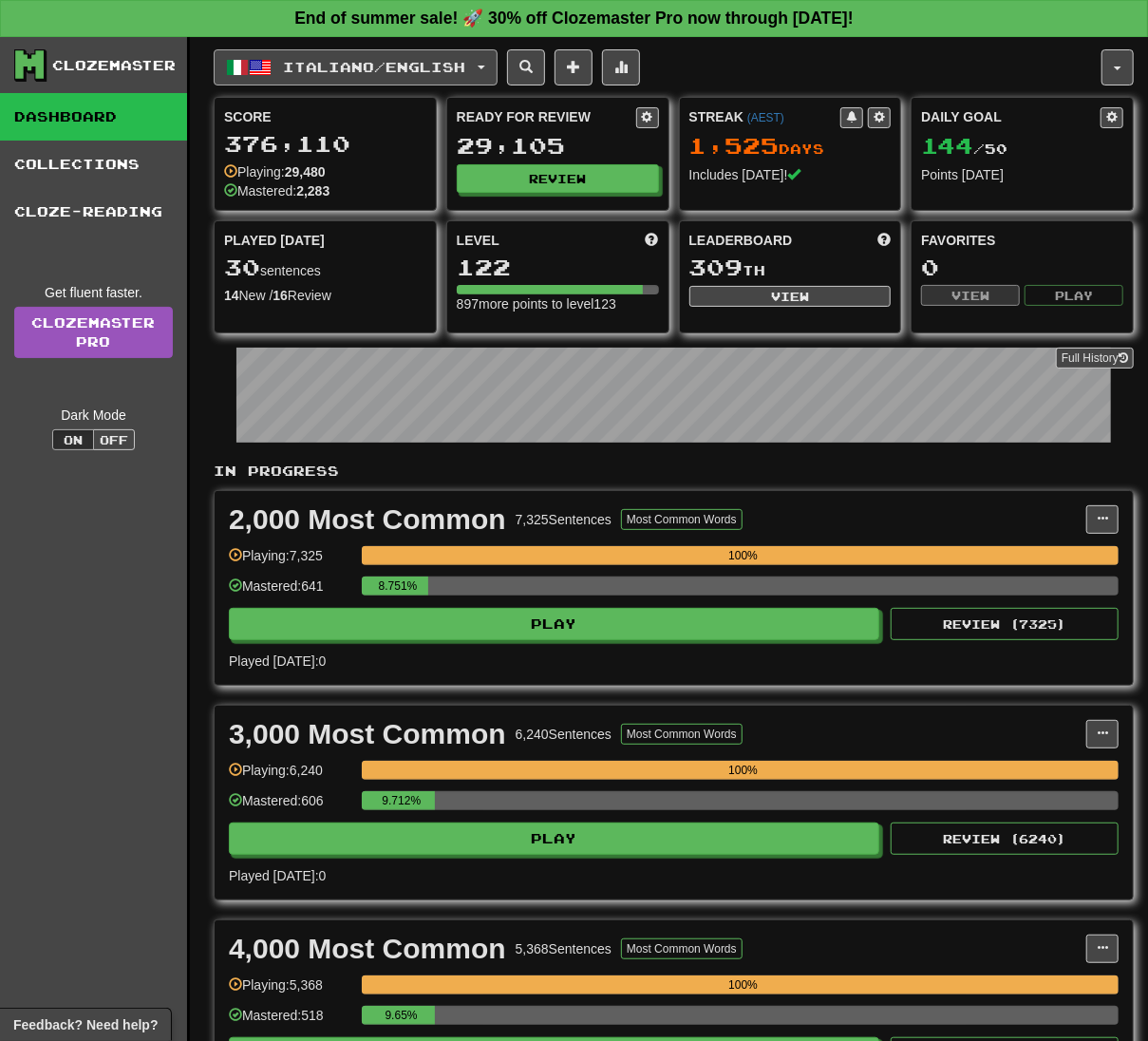
click at [303, 70] on span "Italiano / English" at bounding box center [375, 67] width 183 height 16
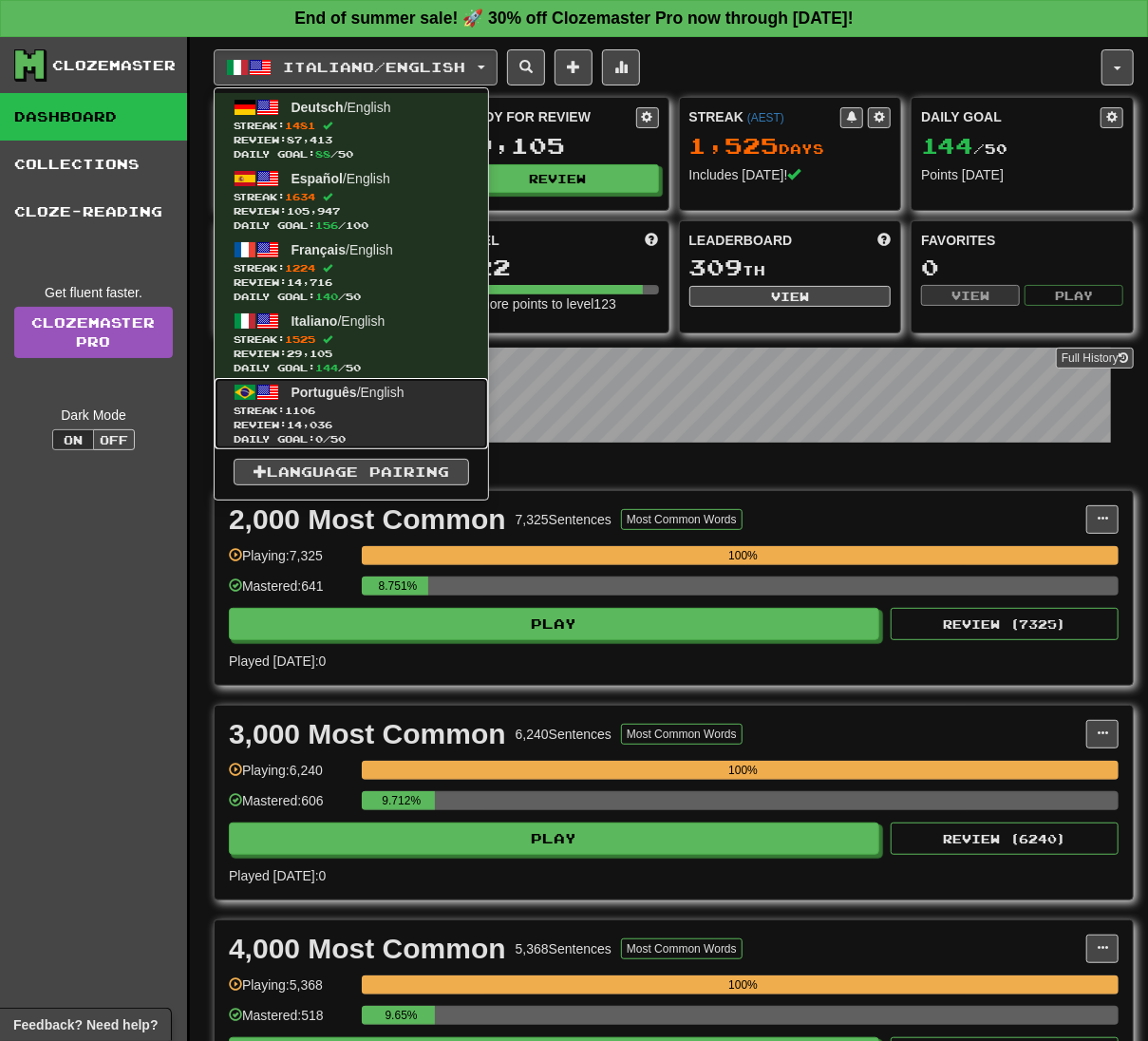
click at [335, 401] on link "Português / English Streak: 1106 Review: 14,036 Daily Goal: 0 / 50" at bounding box center [351, 414] width 273 height 72
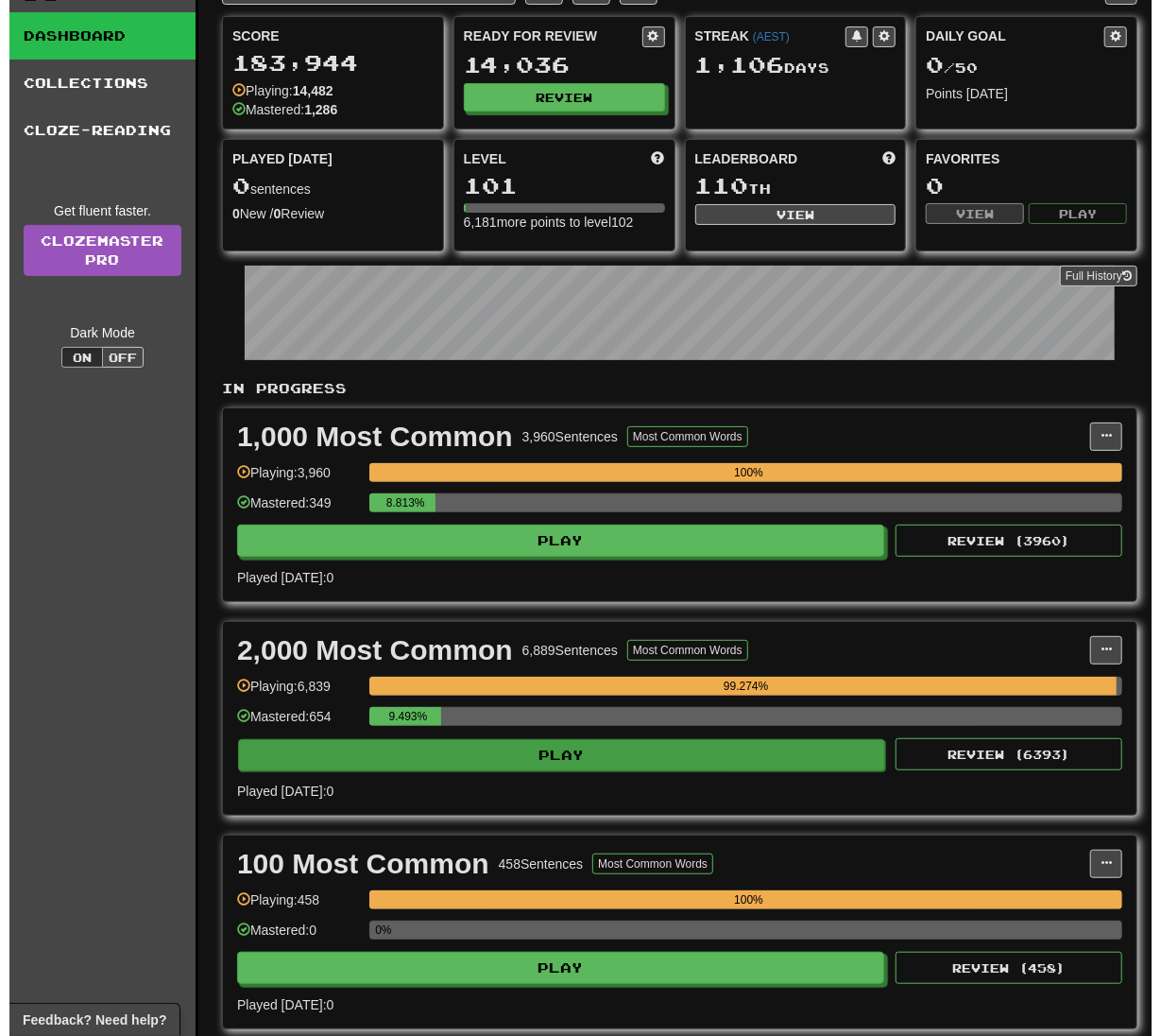
scroll to position [126, 0]
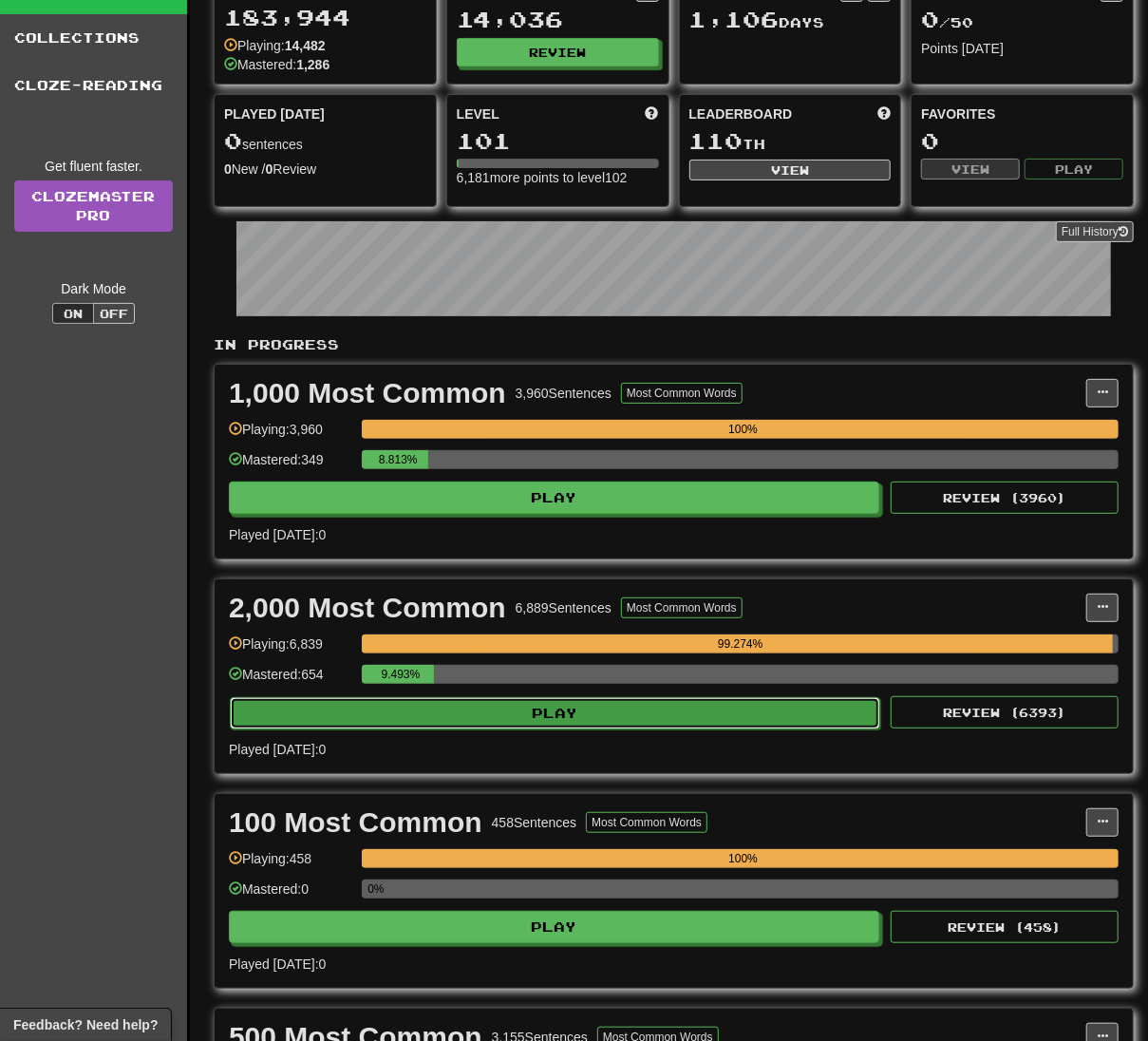
click at [805, 726] on button "Play" at bounding box center [555, 712] width 650 height 32
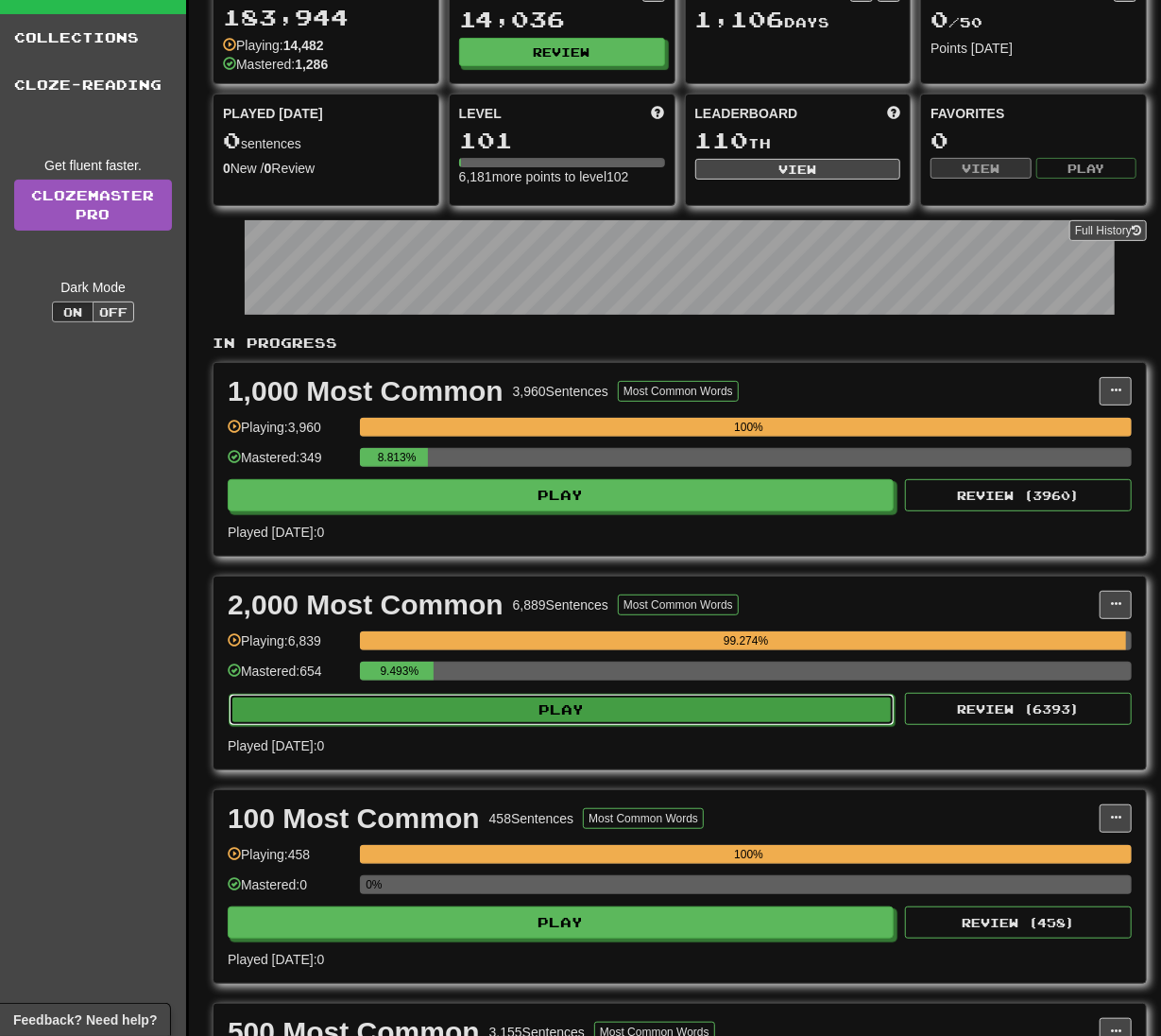
select select "**"
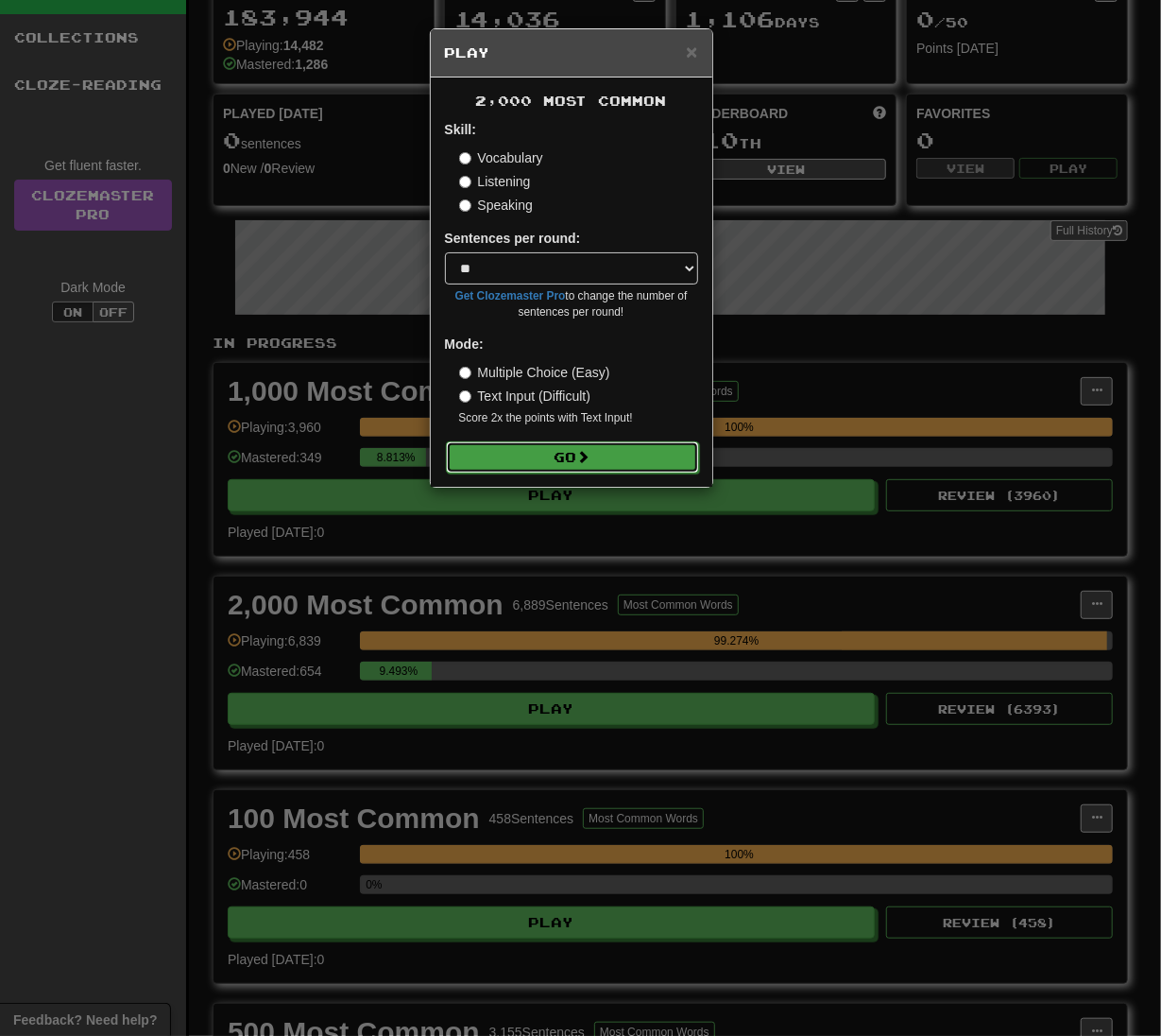
drag, startPoint x: 656, startPoint y: 463, endPoint x: 599, endPoint y: 469, distance: 57.3
click at [656, 461] on button "Go" at bounding box center [572, 457] width 253 height 32
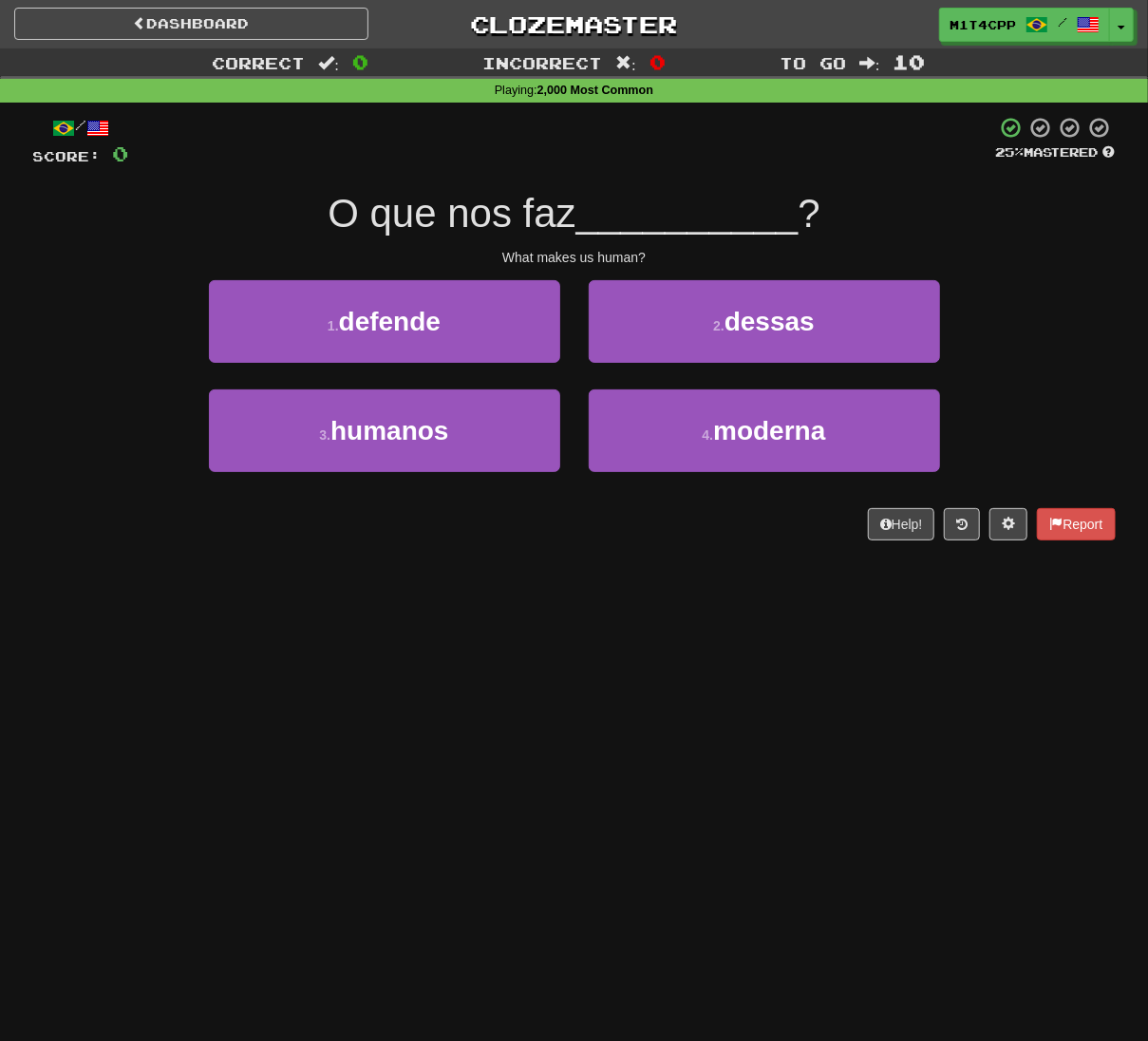
click at [540, 844] on div "Dashboard Clozemaster m1t4cpp / Toggle Dropdown Dashboard Leaderboard Activity …" at bounding box center [574, 520] width 1148 height 1041
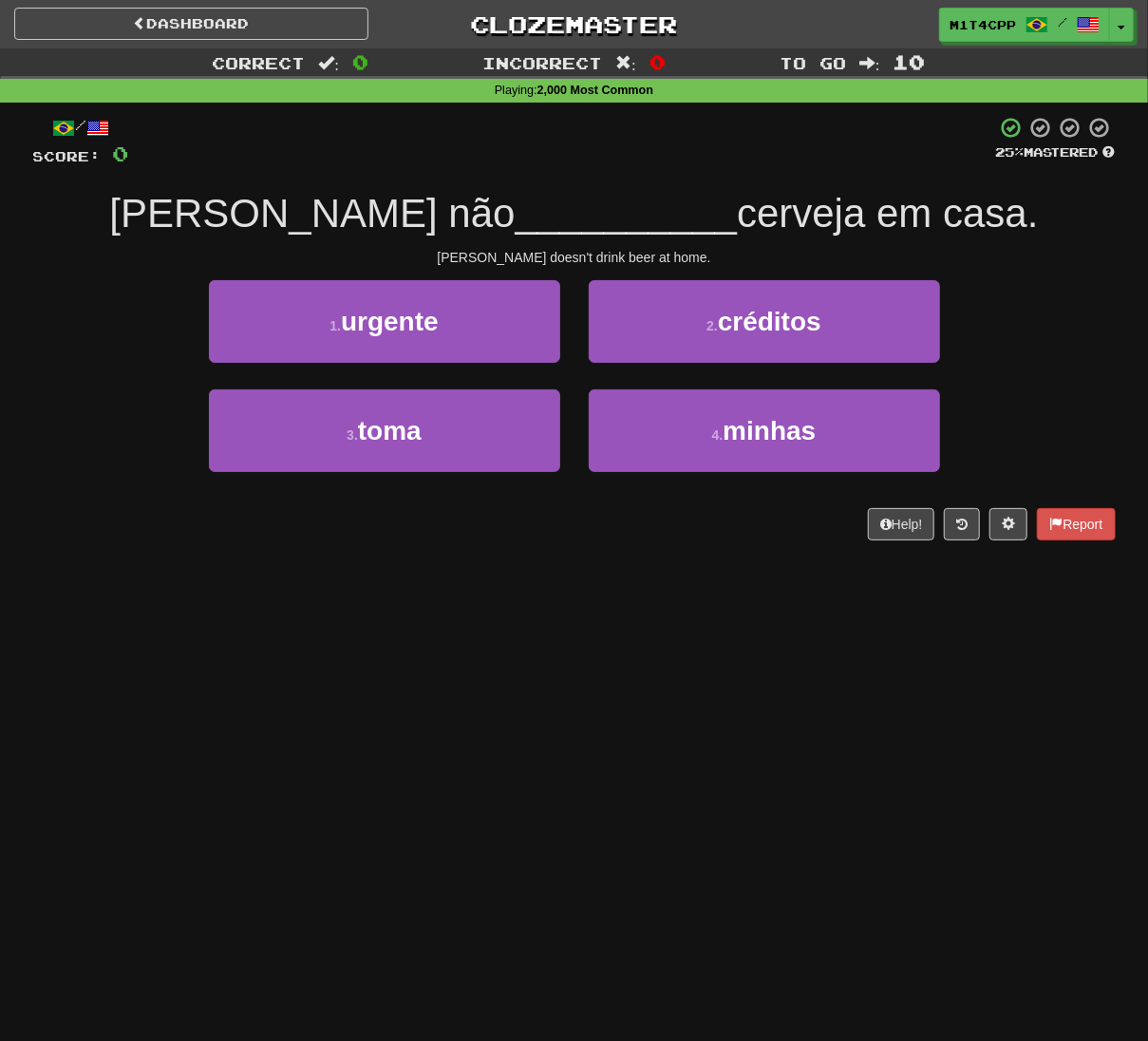
click at [331, 737] on div "Dashboard Clozemaster m1t4cpp / Toggle Dropdown Dashboard Leaderboard Activity …" at bounding box center [574, 520] width 1148 height 1041
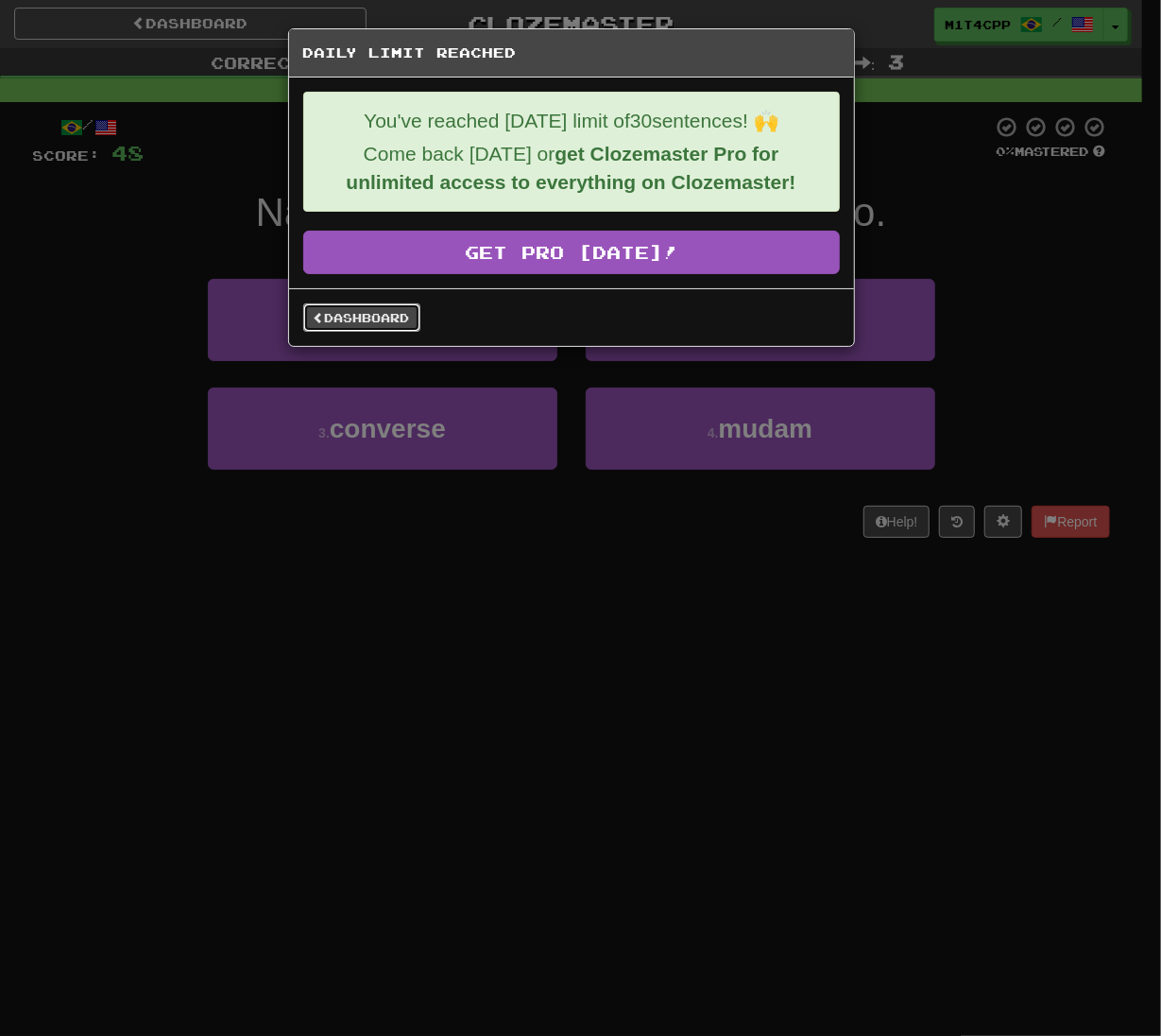
click at [360, 326] on link "Dashboard" at bounding box center [362, 316] width 117 height 28
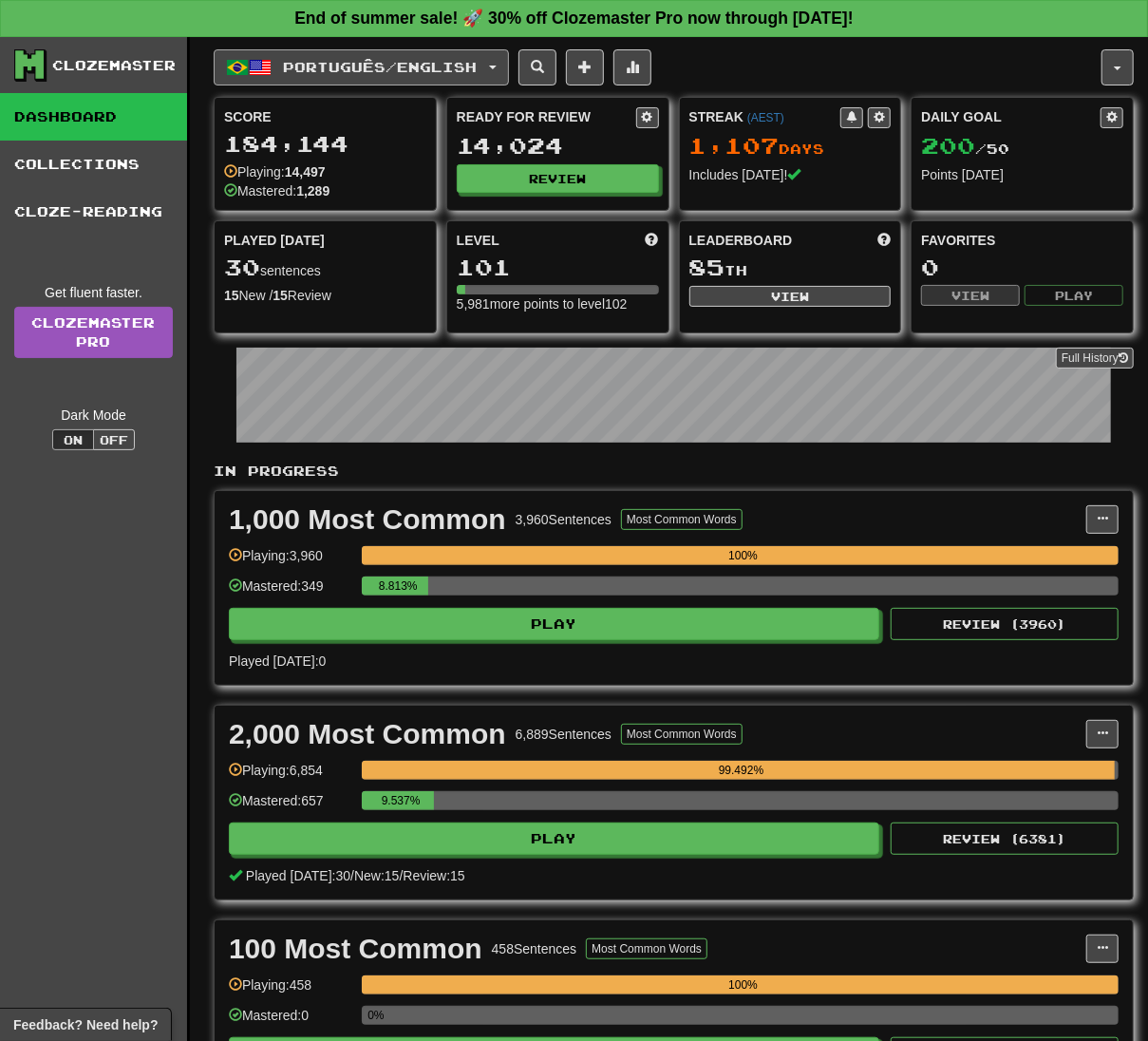
click at [445, 72] on span "Português / English" at bounding box center [381, 67] width 193 height 16
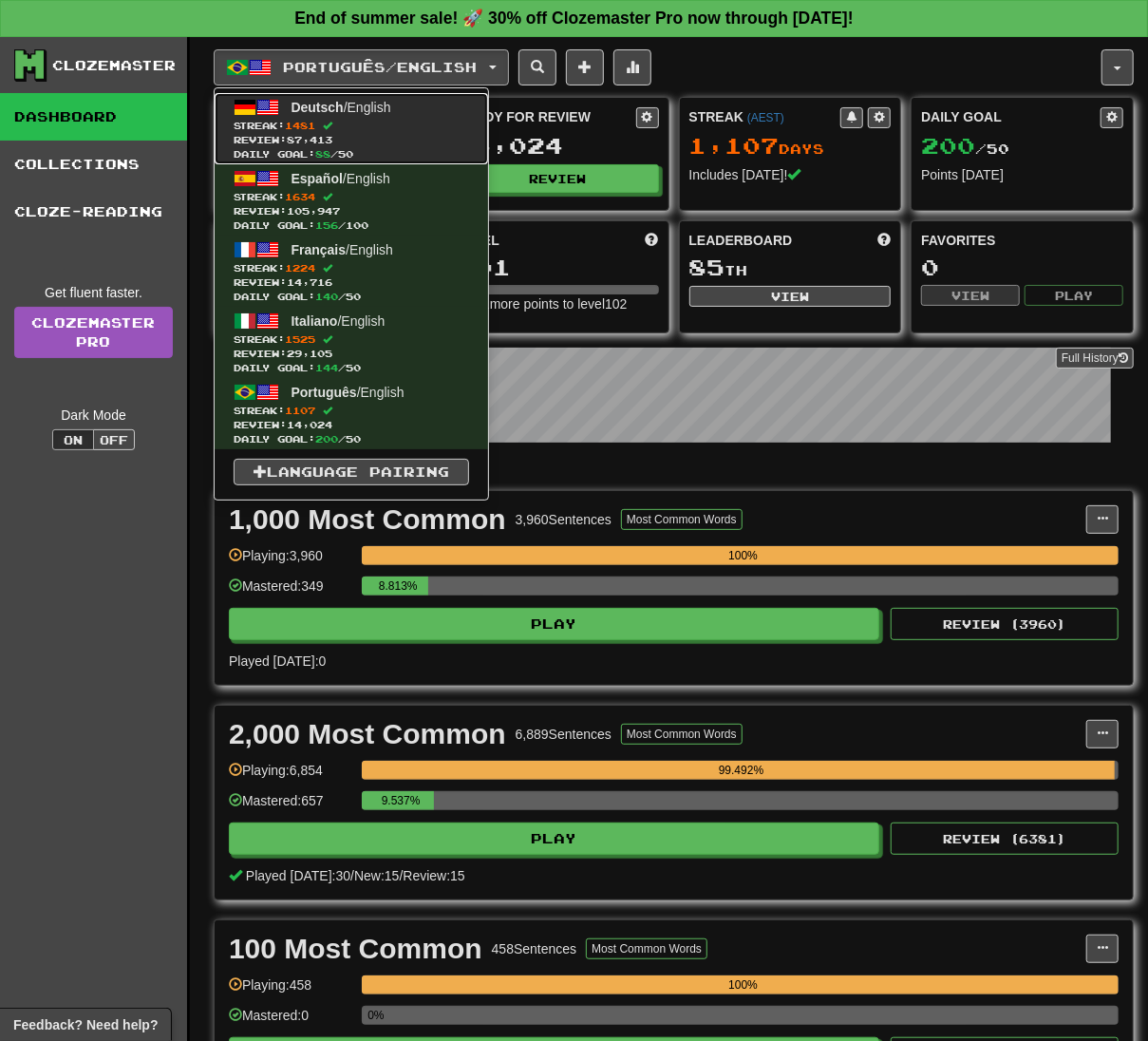
click at [399, 122] on span "Streak: 1481" at bounding box center [352, 126] width 236 height 14
